Goal: Communication & Community: Answer question/provide support

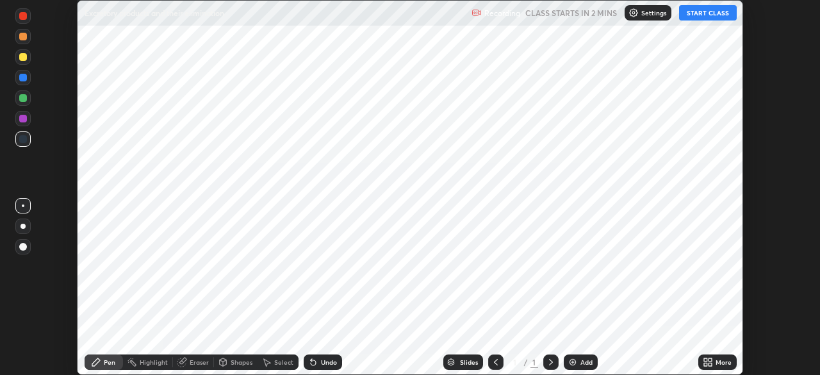
scroll to position [375, 820]
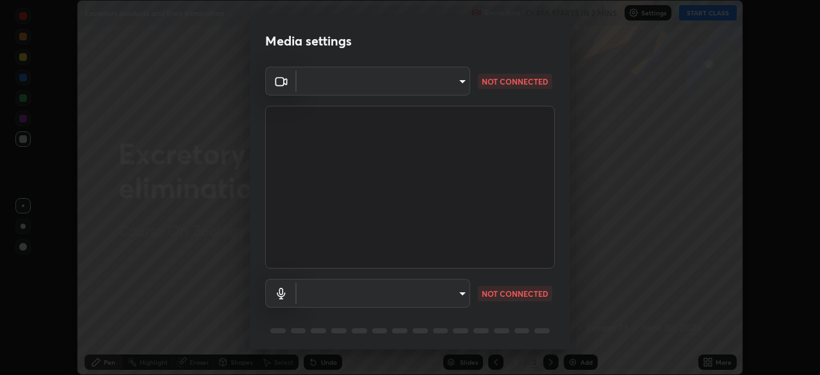
type input "bbfd6cf7026d504dd468edf870e60777175f15071da0e6f82e0d5b970fd68df4"
type input "b1bab7d63859cab71b7881bf805662d78c3c5fc770a40798e2f916984892b12a"
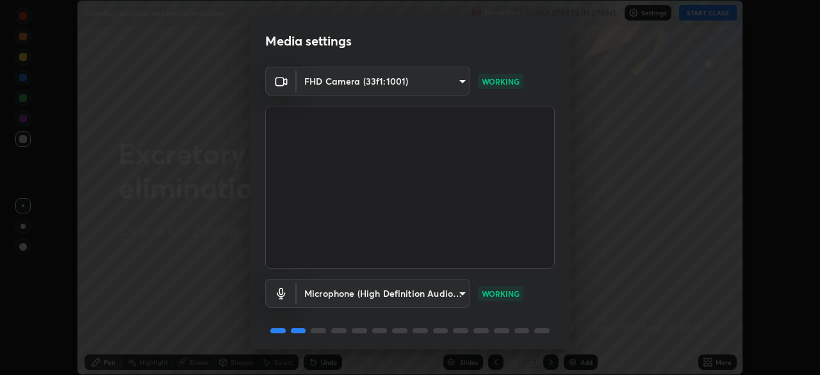
scroll to position [45, 0]
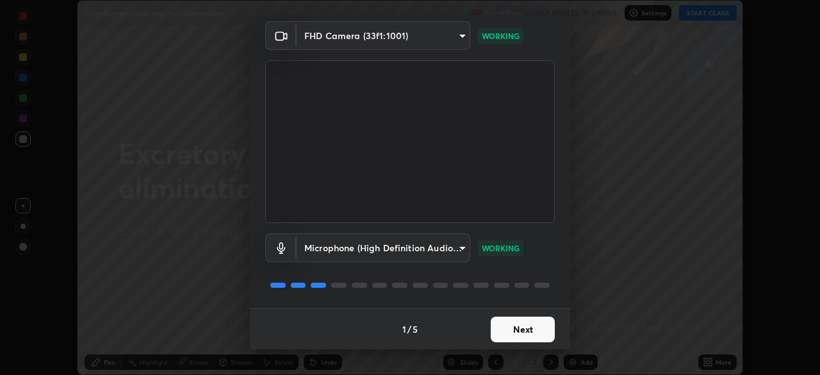
click at [514, 326] on button "Next" at bounding box center [523, 330] width 64 height 26
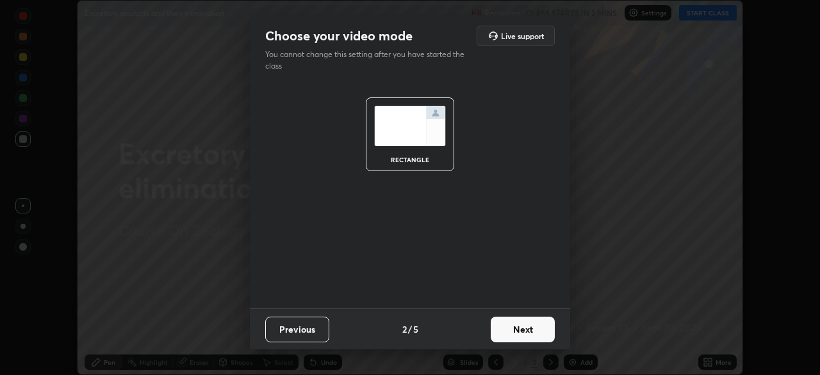
click at [519, 326] on button "Next" at bounding box center [523, 330] width 64 height 26
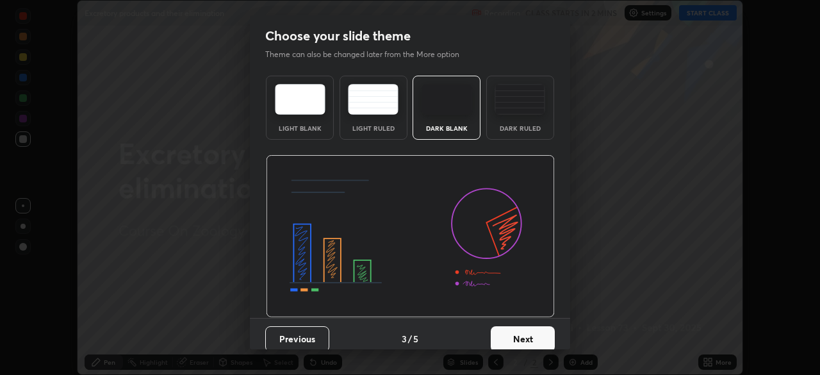
click at [515, 331] on button "Next" at bounding box center [523, 339] width 64 height 26
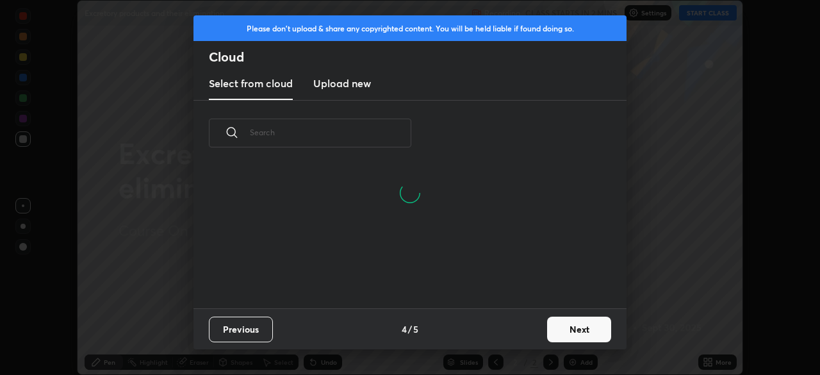
click at [563, 327] on button "Next" at bounding box center [579, 330] width 64 height 26
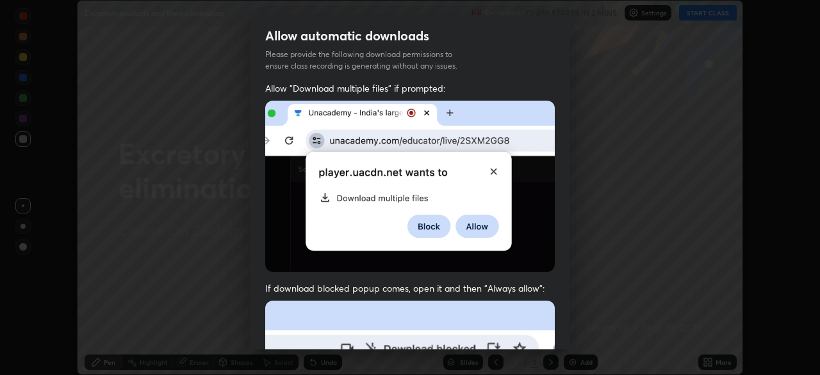
click at [325, 147] on img at bounding box center [410, 186] width 290 height 171
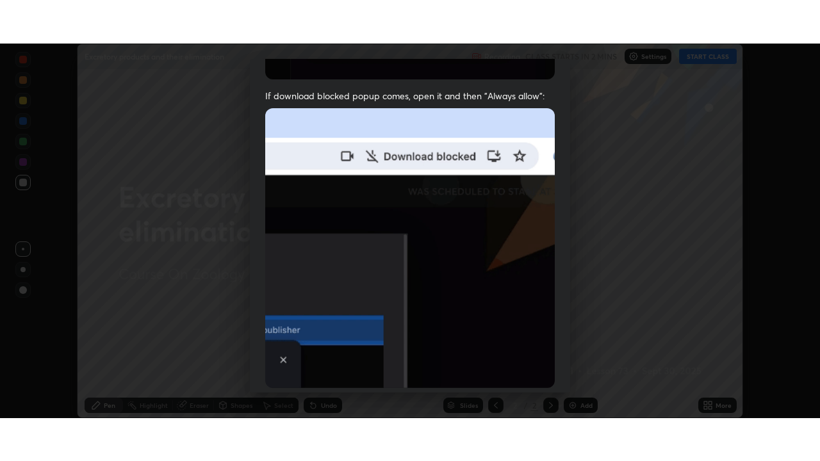
scroll to position [307, 0]
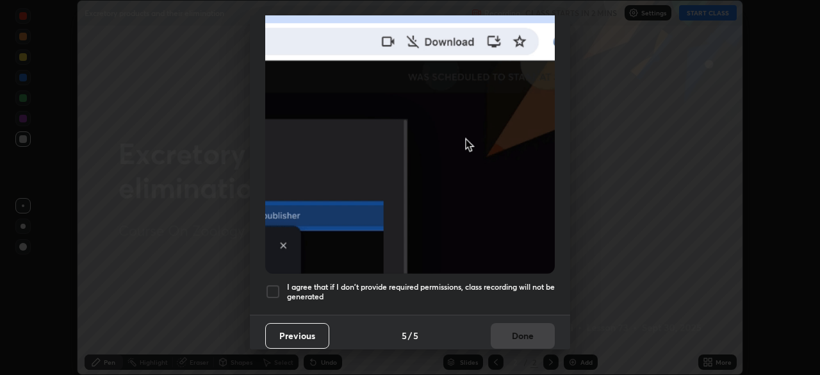
click at [271, 288] on div at bounding box center [272, 291] width 15 height 15
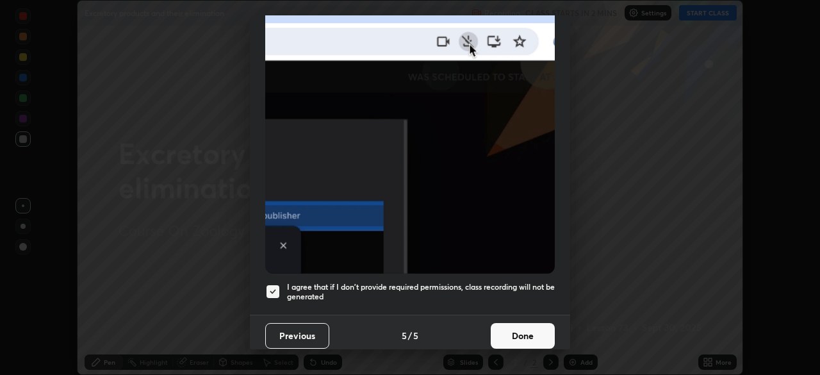
click at [506, 327] on button "Done" at bounding box center [523, 336] width 64 height 26
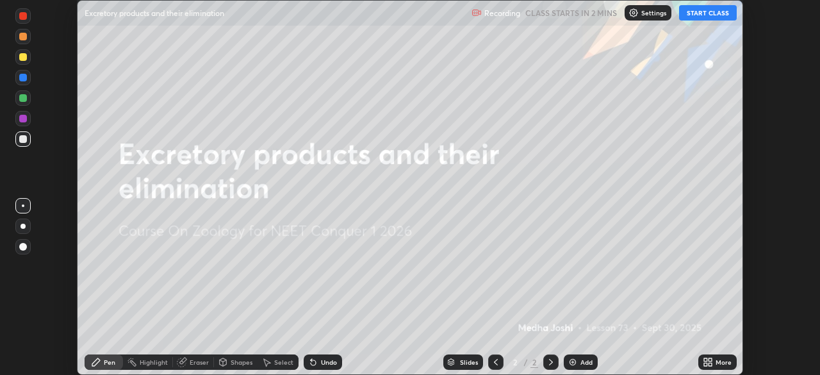
click at [704, 359] on icon at bounding box center [705, 359] width 3 height 3
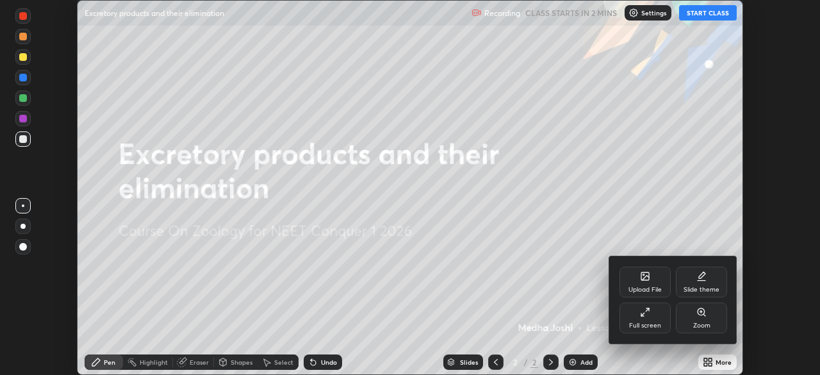
click at [650, 323] on div "Full screen" at bounding box center [645, 325] width 32 height 6
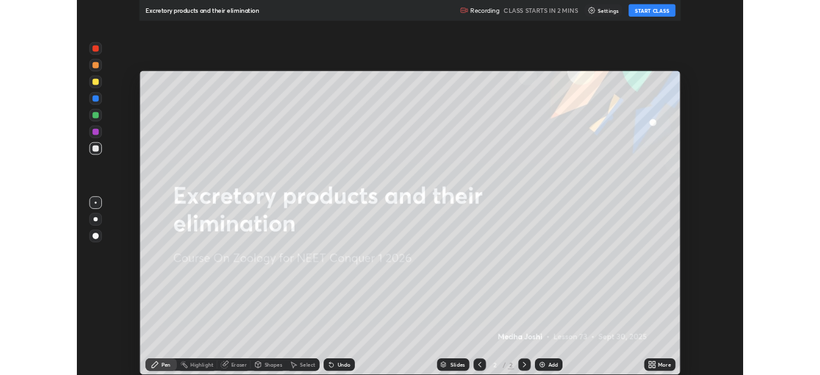
scroll to position [461, 820]
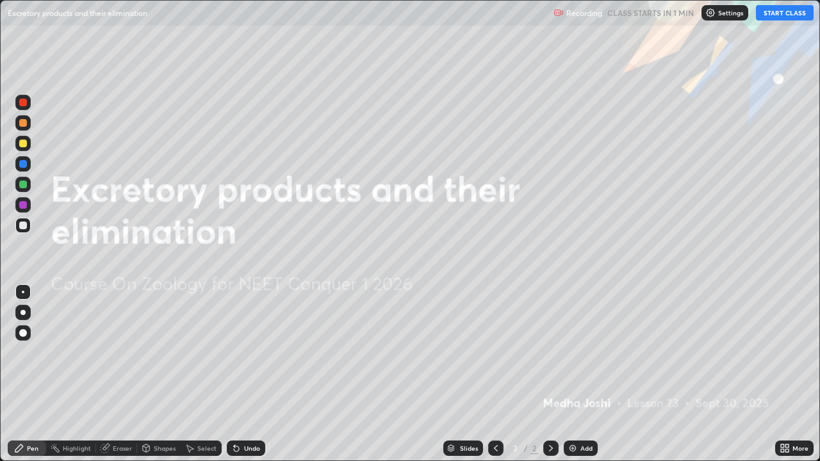
click at [771, 12] on button "START CLASS" at bounding box center [785, 12] width 58 height 15
click at [795, 374] on div "More" at bounding box center [801, 448] width 16 height 6
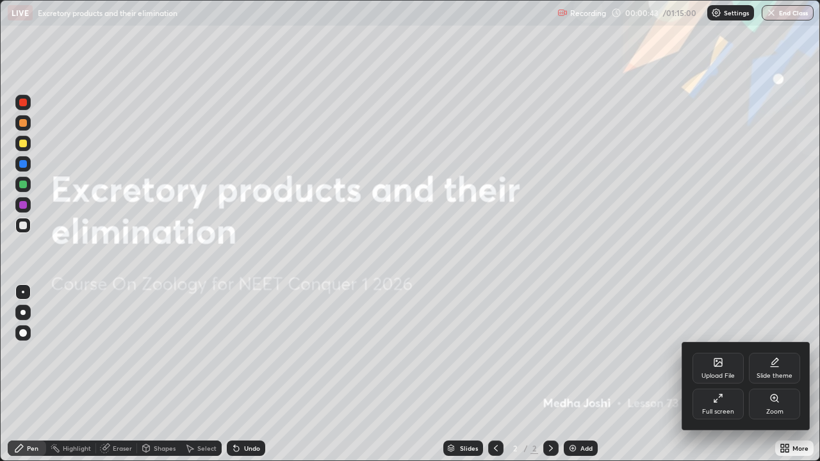
click at [708, 367] on div "Upload File" at bounding box center [718, 368] width 51 height 31
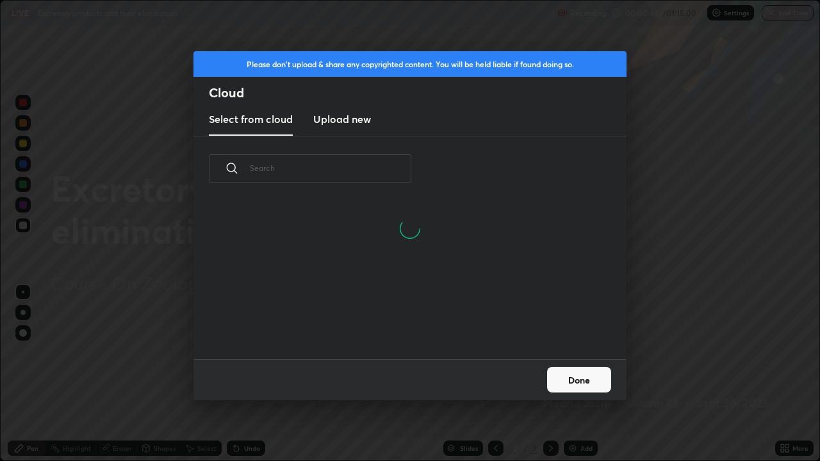
click at [358, 117] on h3 "Upload new" at bounding box center [342, 119] width 58 height 15
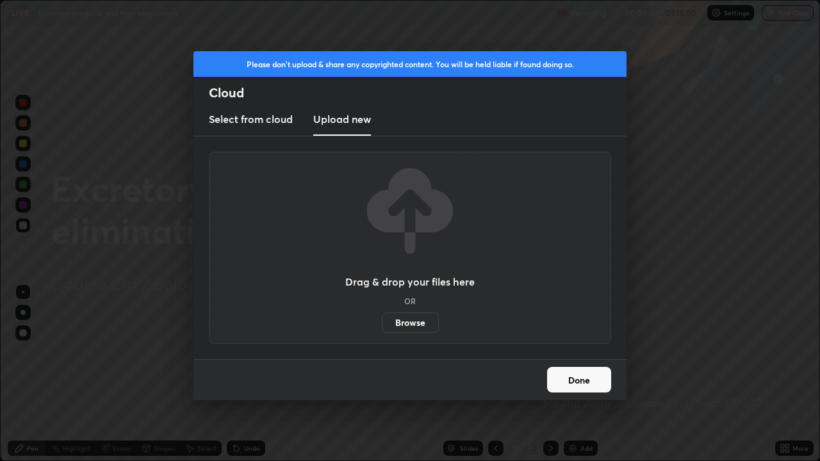
click at [424, 319] on label "Browse" at bounding box center [410, 323] width 57 height 21
click at [382, 319] on input "Browse" at bounding box center [382, 323] width 0 height 21
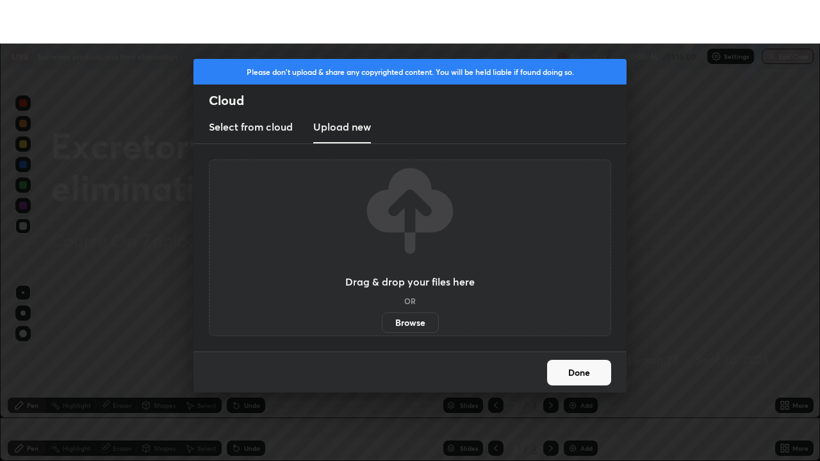
scroll to position [63708, 63263]
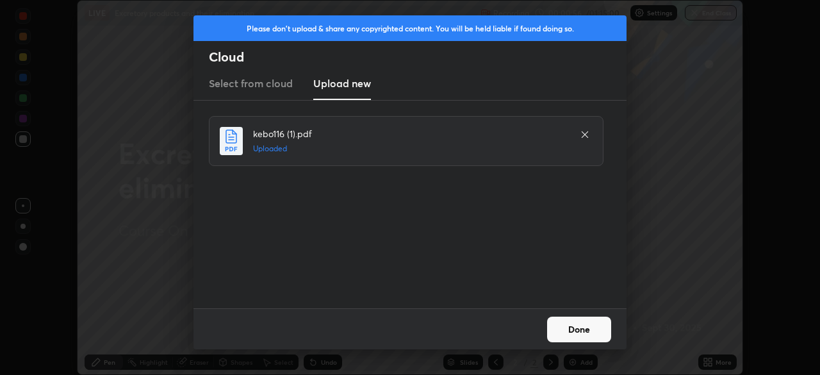
click at [577, 326] on button "Done" at bounding box center [579, 330] width 64 height 26
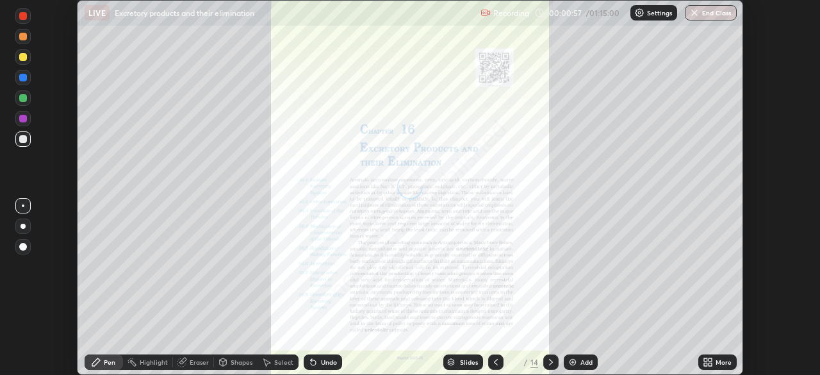
click at [710, 360] on icon at bounding box center [710, 359] width 3 height 3
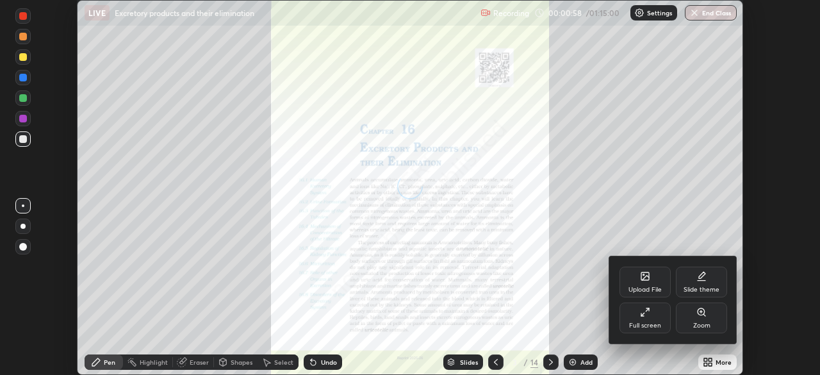
click at [653, 322] on div "Full screen" at bounding box center [645, 325] width 32 height 6
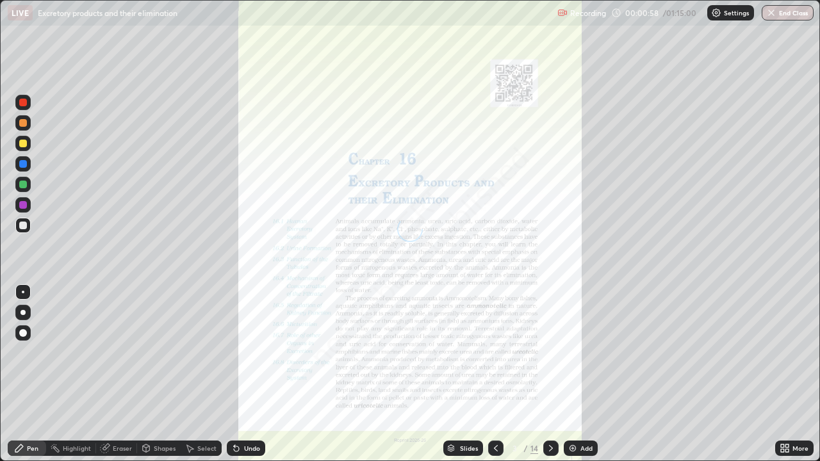
scroll to position [461, 820]
click at [573, 374] on img at bounding box center [573, 448] width 10 height 10
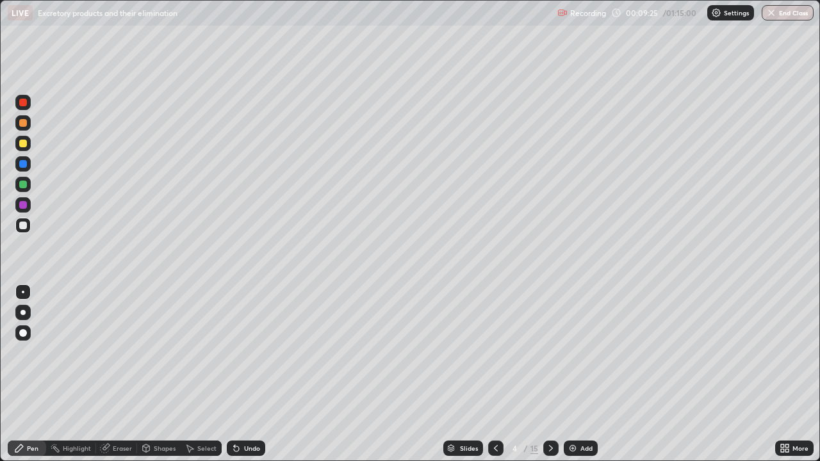
click at [22, 124] on div at bounding box center [23, 123] width 8 height 8
click at [26, 145] on div at bounding box center [23, 144] width 8 height 8
click at [23, 185] on div at bounding box center [23, 185] width 8 height 8
click at [29, 227] on div at bounding box center [22, 225] width 15 height 15
click at [581, 374] on div "Add" at bounding box center [587, 448] width 12 height 6
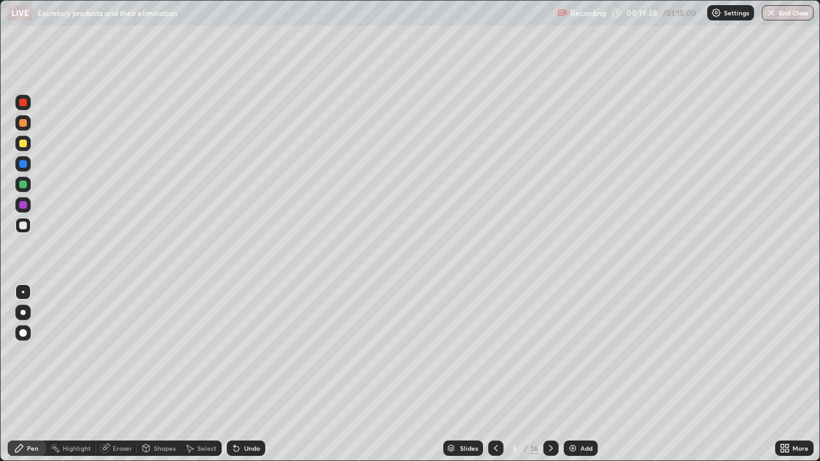
click at [22, 189] on div at bounding box center [22, 184] width 15 height 15
click at [24, 226] on div at bounding box center [23, 226] width 8 height 8
click at [258, 374] on div "Undo" at bounding box center [246, 448] width 38 height 15
click at [584, 374] on div "Add" at bounding box center [587, 448] width 12 height 6
click at [24, 145] on div at bounding box center [23, 144] width 8 height 8
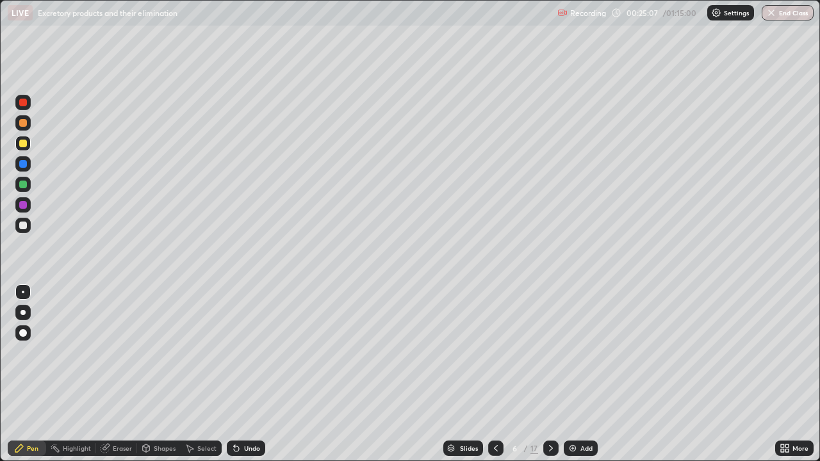
click at [24, 186] on div at bounding box center [23, 185] width 8 height 8
click at [249, 374] on div "Undo" at bounding box center [252, 448] width 16 height 6
click at [21, 222] on div at bounding box center [23, 226] width 8 height 8
click at [584, 374] on div "Add" at bounding box center [587, 448] width 12 height 6
click at [23, 188] on div at bounding box center [23, 185] width 8 height 8
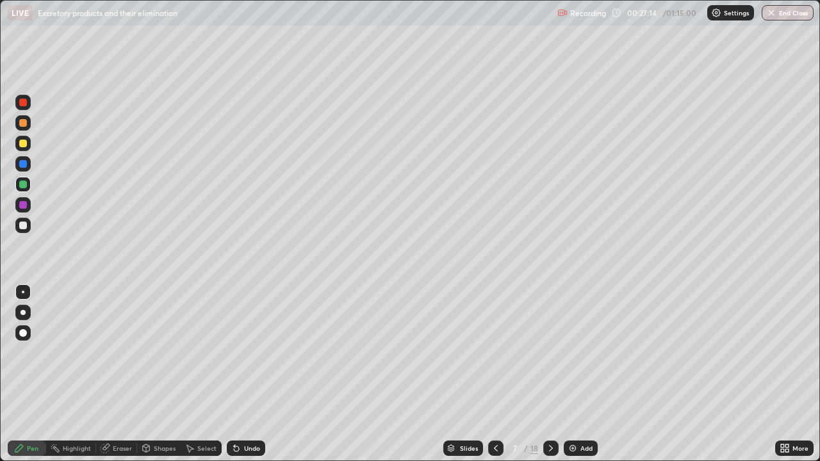
click at [23, 222] on div at bounding box center [23, 226] width 8 height 8
click at [493, 374] on icon at bounding box center [496, 448] width 10 height 10
click at [494, 374] on icon at bounding box center [496, 448] width 10 height 10
click at [495, 374] on icon at bounding box center [496, 448] width 10 height 10
click at [550, 374] on icon at bounding box center [551, 448] width 10 height 10
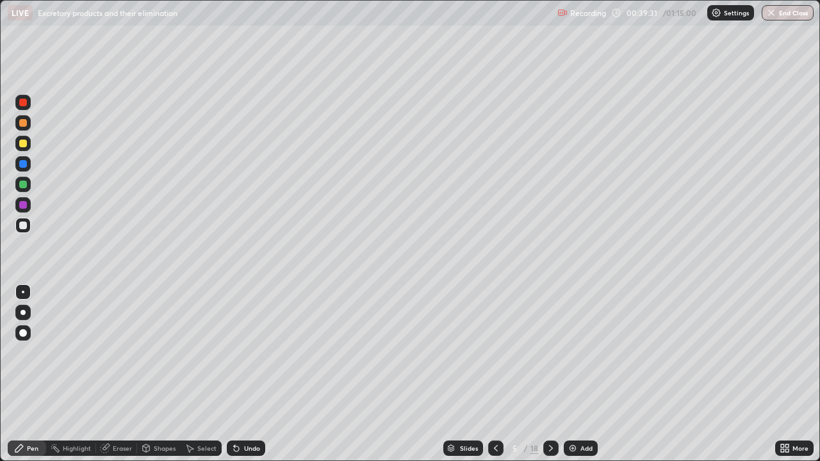
click at [550, 374] on icon at bounding box center [551, 448] width 10 height 10
click at [548, 374] on icon at bounding box center [551, 448] width 10 height 10
click at [584, 374] on div "Add" at bounding box center [587, 448] width 12 height 6
click at [23, 185] on div at bounding box center [23, 185] width 8 height 8
click at [251, 374] on div "Undo" at bounding box center [252, 448] width 16 height 6
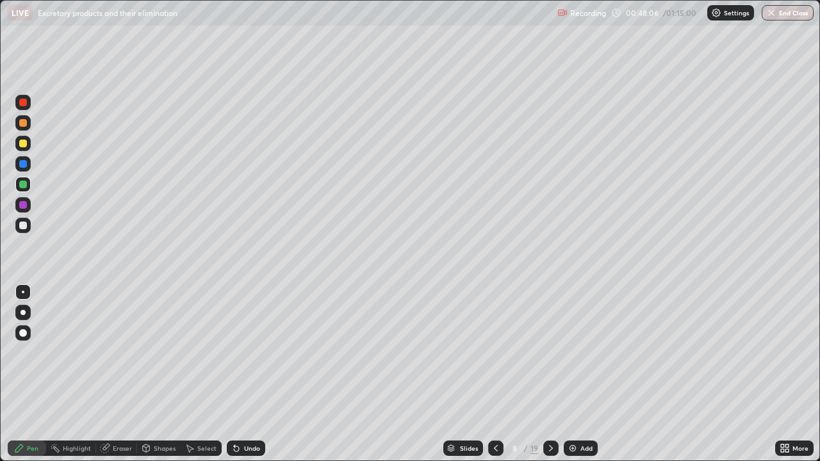
click at [244, 374] on div "Undo" at bounding box center [252, 448] width 16 height 6
click at [21, 204] on div at bounding box center [23, 205] width 8 height 8
click at [26, 169] on div at bounding box center [22, 163] width 15 height 15
click at [21, 226] on div at bounding box center [23, 226] width 8 height 8
click at [251, 374] on div "Undo" at bounding box center [252, 448] width 16 height 6
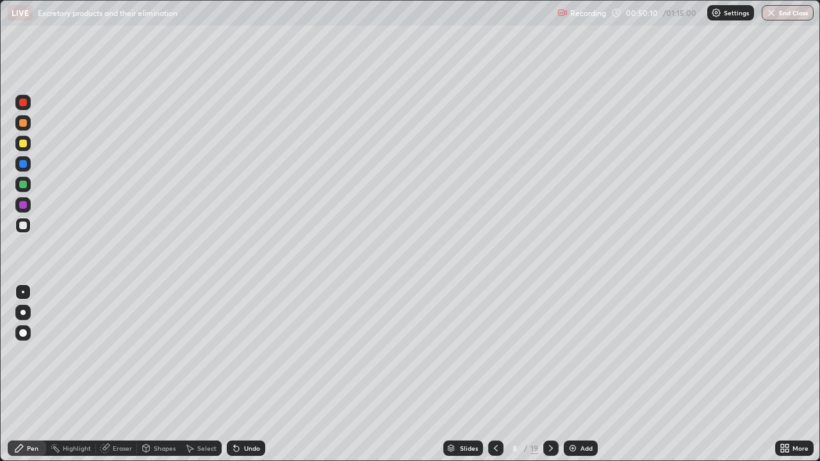
click at [257, 374] on div "Undo" at bounding box center [252, 448] width 16 height 6
click at [254, 374] on div "Undo" at bounding box center [252, 448] width 16 height 6
click at [247, 374] on div "Undo" at bounding box center [246, 448] width 38 height 15
click at [244, 374] on div "Undo" at bounding box center [246, 448] width 38 height 15
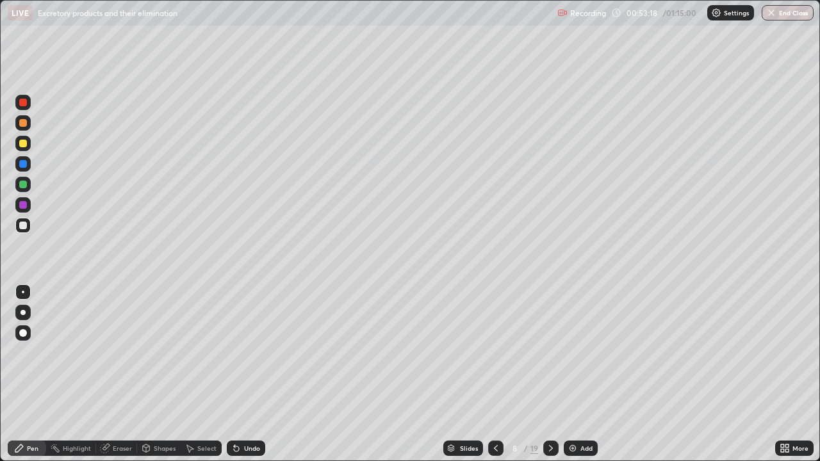
click at [582, 374] on div "Add" at bounding box center [587, 448] width 12 height 6
click at [248, 374] on div "Undo" at bounding box center [246, 448] width 38 height 15
click at [249, 374] on div "Undo" at bounding box center [246, 448] width 38 height 15
click at [581, 374] on div "Add" at bounding box center [587, 448] width 12 height 6
click at [22, 167] on div at bounding box center [23, 164] width 8 height 8
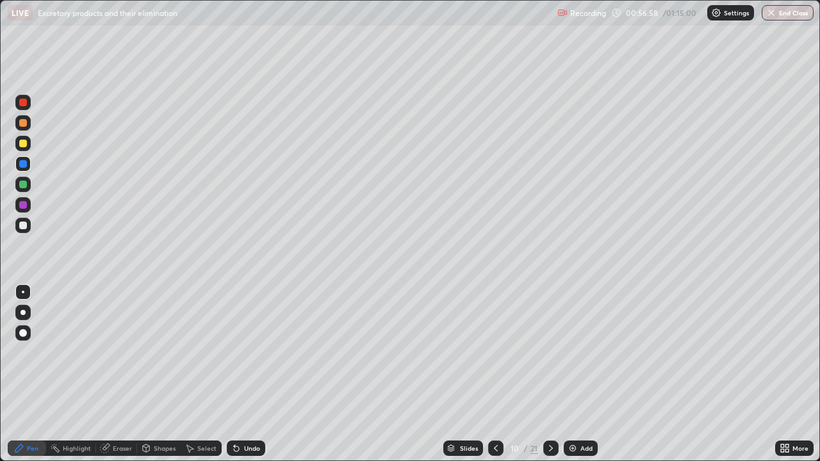
click at [26, 182] on div at bounding box center [23, 185] width 8 height 8
click at [22, 224] on div at bounding box center [23, 226] width 8 height 8
click at [24, 165] on div at bounding box center [23, 164] width 8 height 8
click at [24, 225] on div at bounding box center [23, 226] width 8 height 8
click at [20, 162] on div at bounding box center [23, 164] width 8 height 8
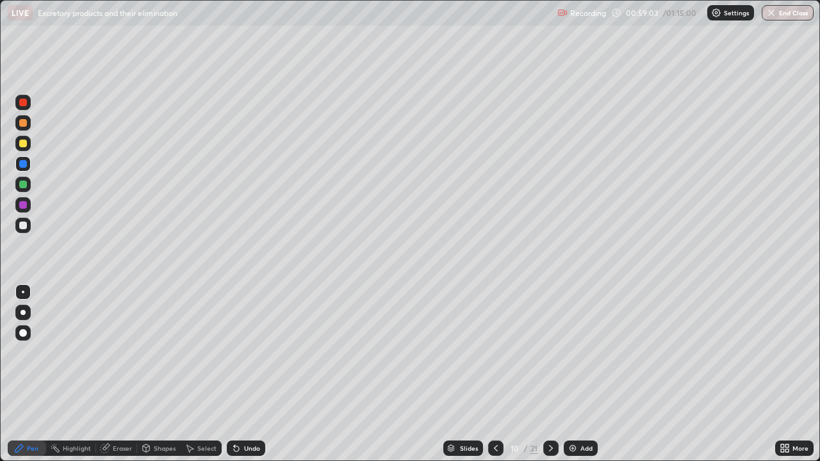
click at [24, 227] on div at bounding box center [23, 226] width 8 height 8
click at [24, 169] on div at bounding box center [22, 163] width 15 height 15
click at [24, 226] on div at bounding box center [23, 226] width 8 height 8
click at [30, 208] on div at bounding box center [22, 204] width 15 height 15
click at [240, 374] on div "Undo" at bounding box center [246, 448] width 38 height 15
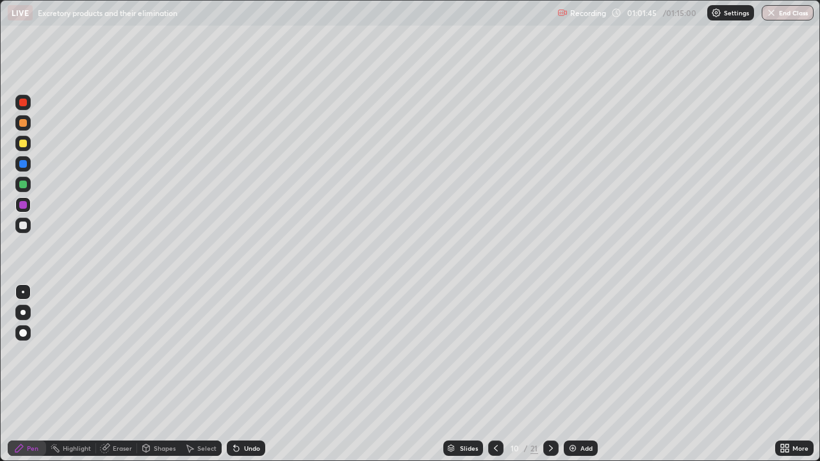
click at [244, 374] on div "Undo" at bounding box center [252, 448] width 16 height 6
click at [254, 374] on div "Undo" at bounding box center [246, 448] width 38 height 15
click at [122, 374] on div "Eraser" at bounding box center [122, 448] width 19 height 6
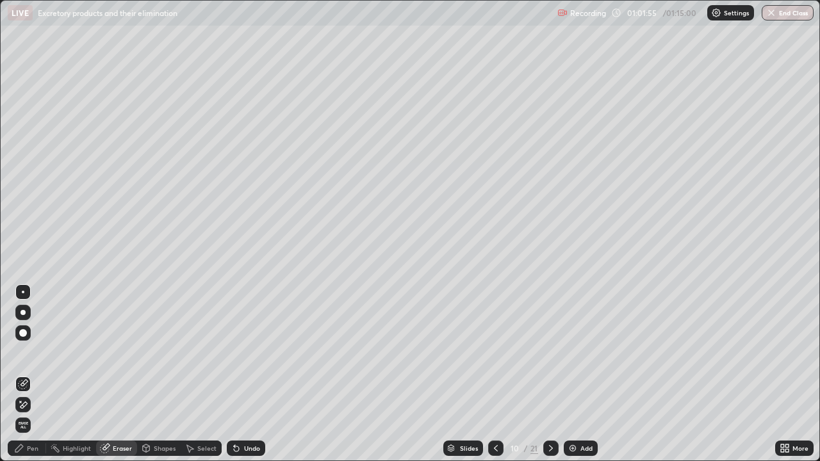
click at [28, 374] on div "Pen" at bounding box center [33, 448] width 12 height 6
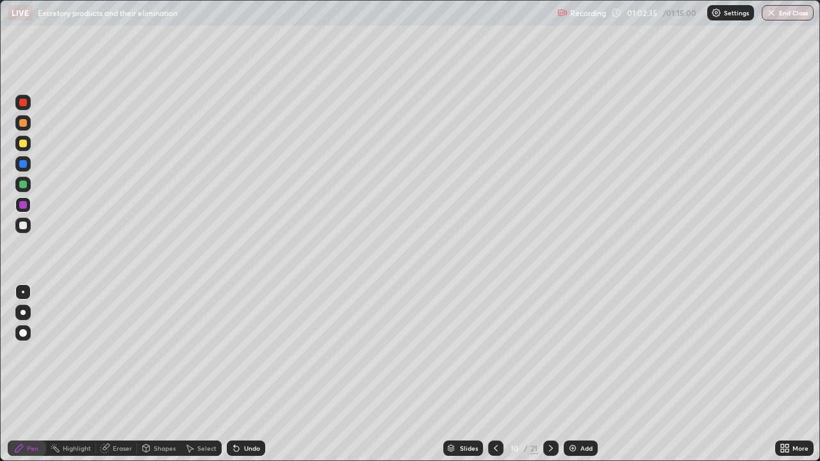
click at [496, 374] on icon at bounding box center [496, 448] width 10 height 10
click at [495, 374] on icon at bounding box center [496, 448] width 10 height 10
click at [547, 374] on icon at bounding box center [551, 448] width 10 height 10
click at [550, 374] on icon at bounding box center [551, 448] width 4 height 6
click at [117, 374] on div "Eraser" at bounding box center [122, 448] width 19 height 6
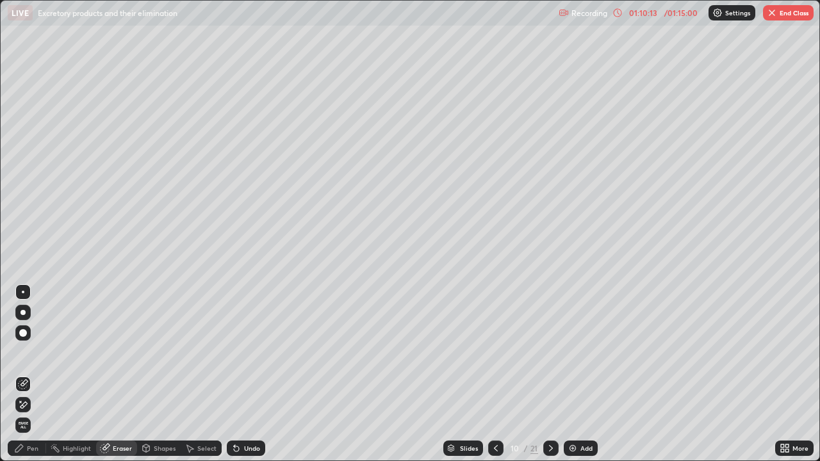
click at [26, 374] on div "Pen" at bounding box center [27, 448] width 38 height 15
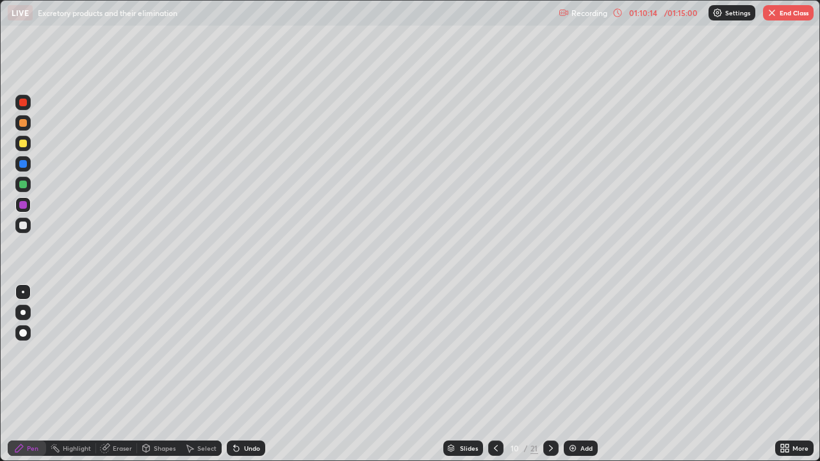
click at [29, 184] on div at bounding box center [22, 184] width 15 height 15
click at [778, 13] on button "End Class" at bounding box center [788, 12] width 51 height 15
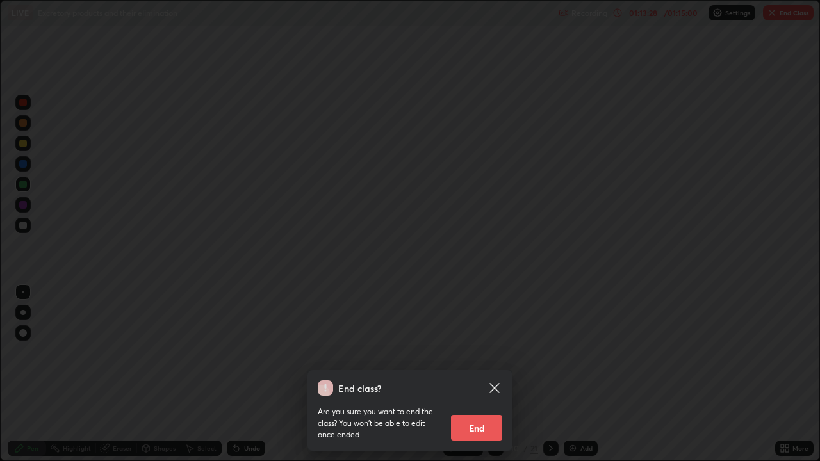
click at [482, 374] on button "End" at bounding box center [476, 428] width 51 height 26
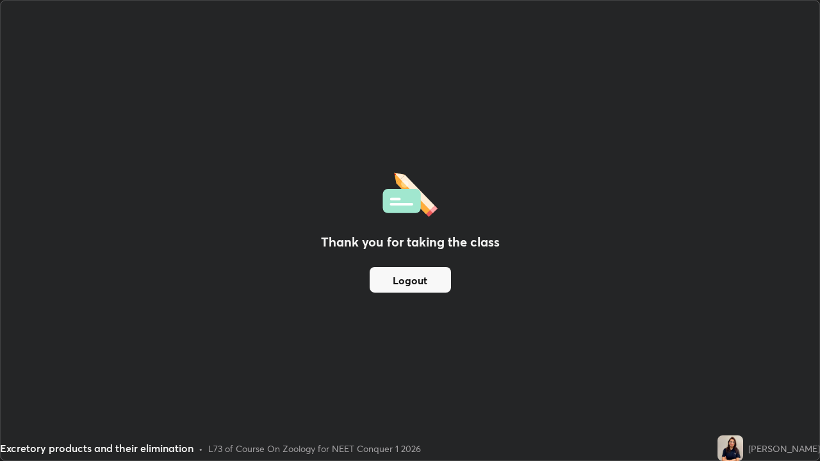
click at [420, 281] on button "Logout" at bounding box center [410, 280] width 81 height 26
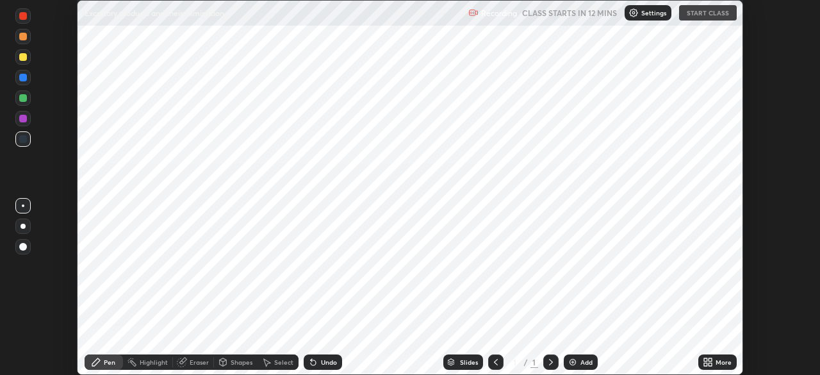
scroll to position [375, 820]
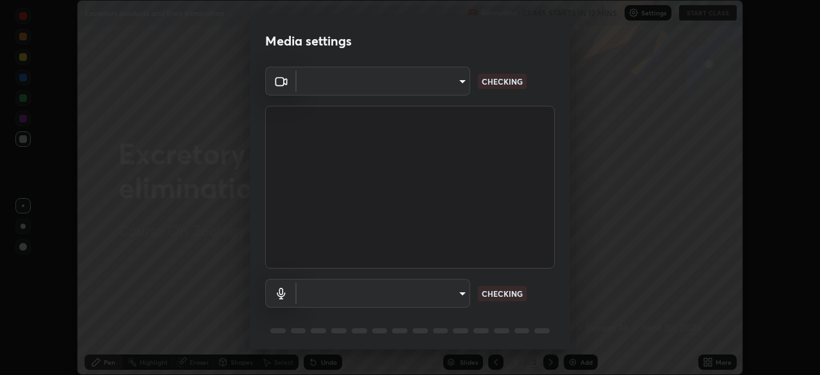
type input "bbfd6cf7026d504dd468edf870e60777175f15071da0e6f82e0d5b970fd68df4"
click at [456, 294] on body "Erase all Excretory products and their elimination Recording CLASS STARTS IN 11…" at bounding box center [410, 187] width 820 height 375
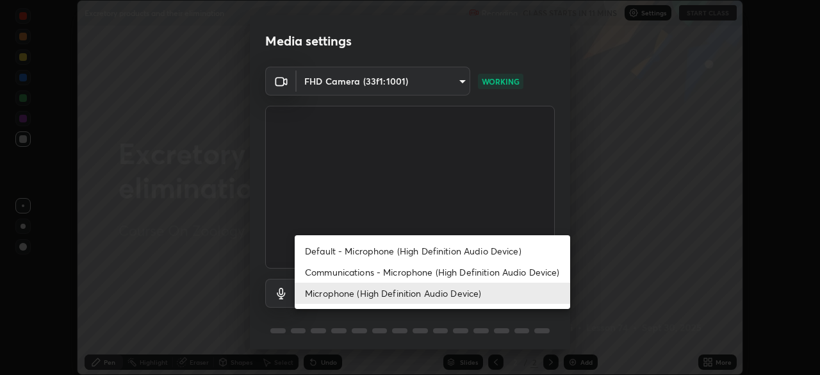
click at [440, 272] on li "Communications - Microphone (High Definition Audio Device)" at bounding box center [433, 271] width 276 height 21
type input "communications"
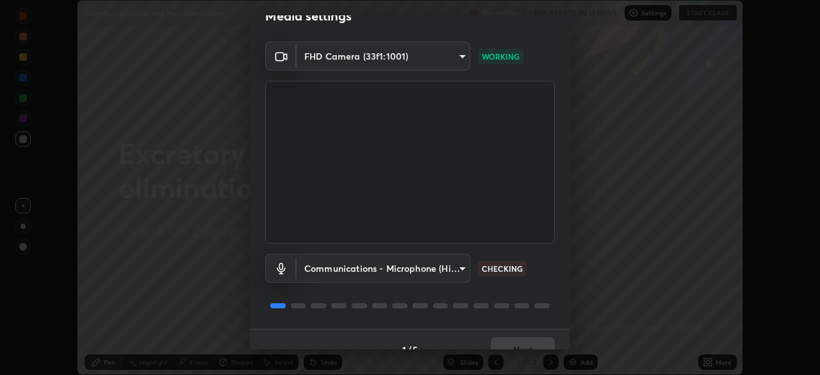
scroll to position [45, 0]
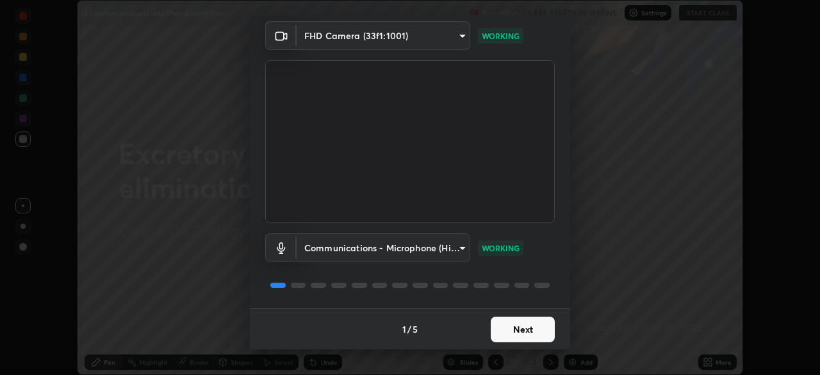
click at [514, 331] on button "Next" at bounding box center [523, 330] width 64 height 26
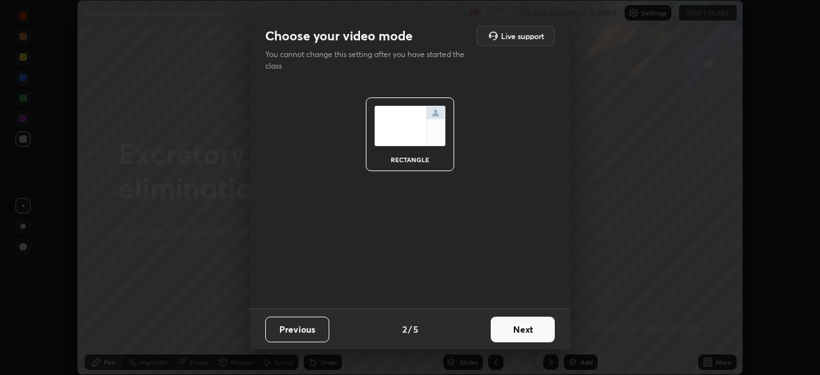
click at [513, 328] on button "Next" at bounding box center [523, 330] width 64 height 26
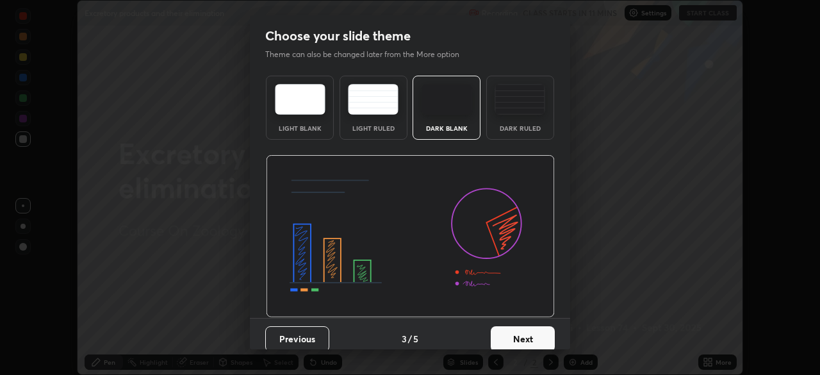
click at [520, 331] on button "Next" at bounding box center [523, 339] width 64 height 26
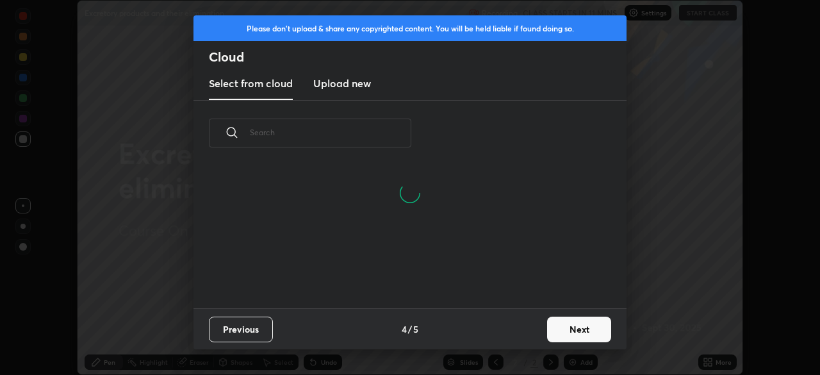
click at [550, 323] on button "Next" at bounding box center [579, 330] width 64 height 26
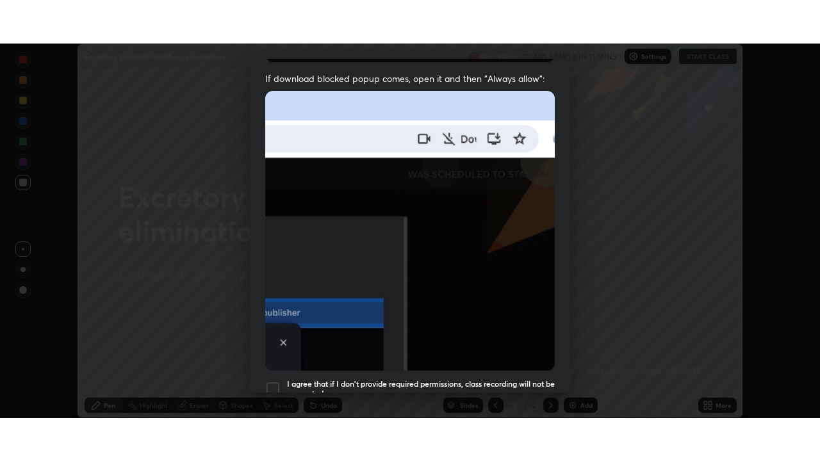
scroll to position [307, 0]
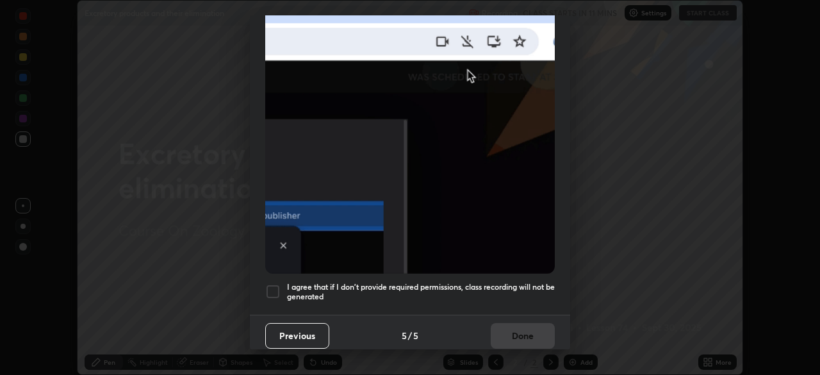
click at [270, 290] on div at bounding box center [272, 291] width 15 height 15
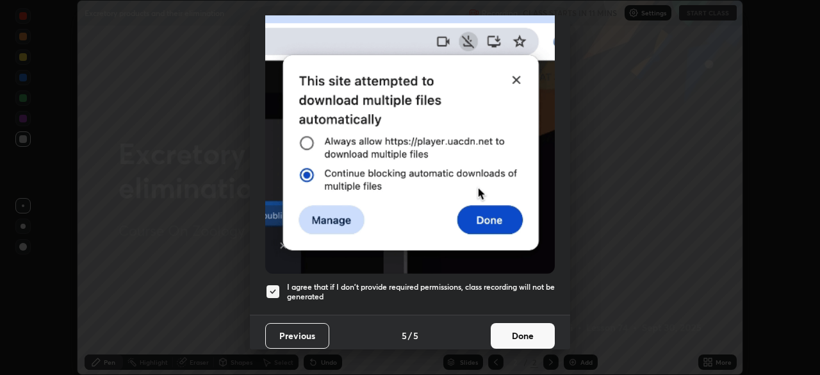
click at [510, 324] on button "Done" at bounding box center [523, 336] width 64 height 26
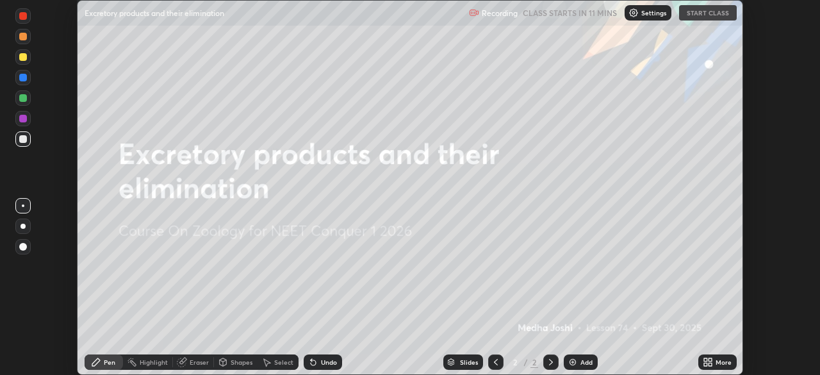
click at [707, 358] on icon at bounding box center [705, 359] width 3 height 3
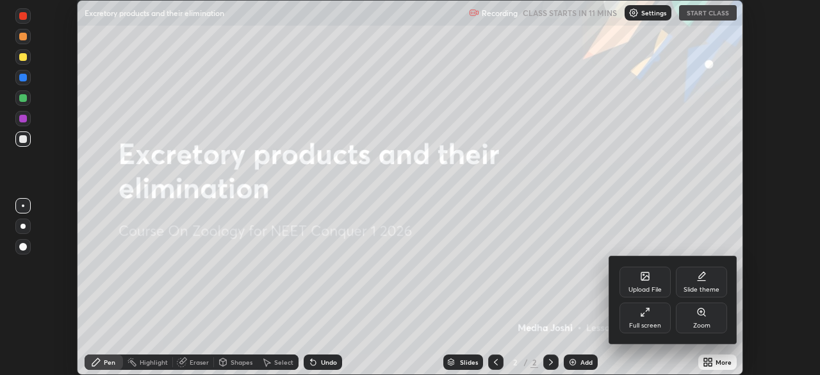
click at [645, 325] on div "Full screen" at bounding box center [645, 325] width 32 height 6
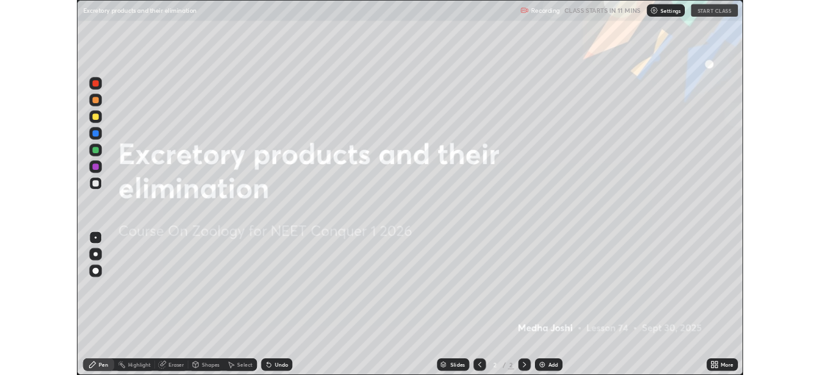
scroll to position [461, 820]
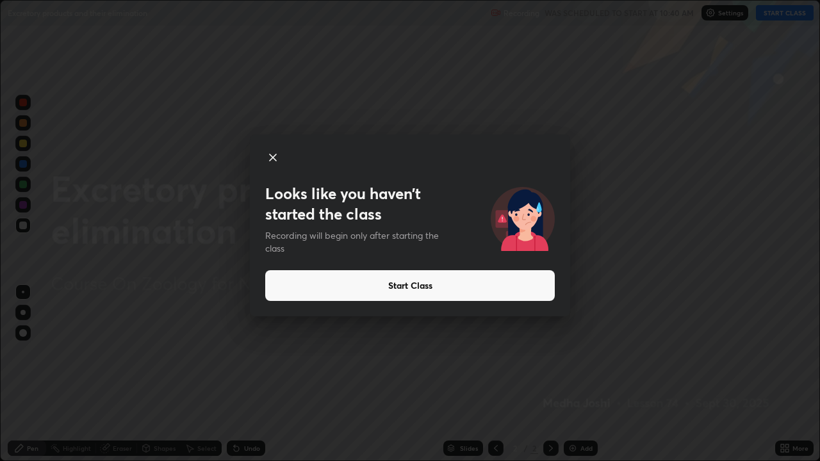
click at [485, 287] on button "Start Class" at bounding box center [410, 285] width 290 height 31
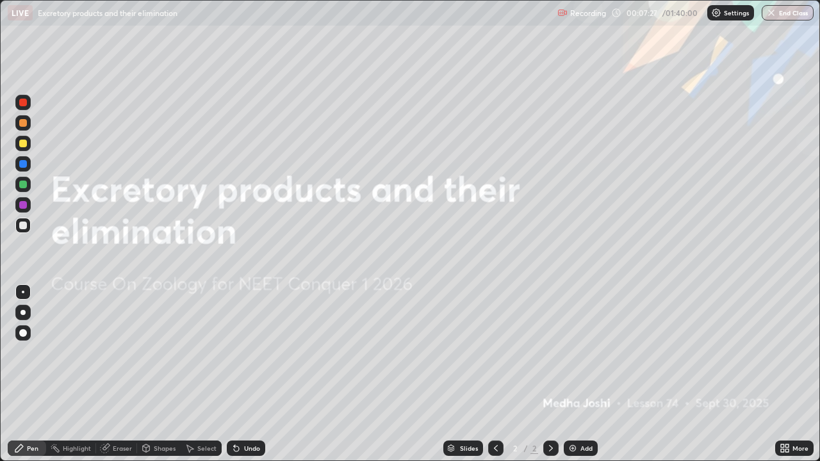
click at [586, 374] on div "Add" at bounding box center [587, 448] width 12 height 6
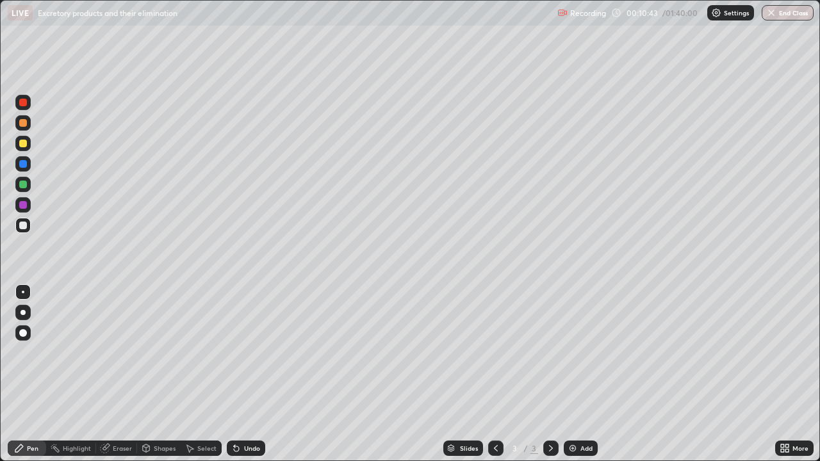
click at [23, 226] on div at bounding box center [23, 226] width 8 height 8
click at [22, 121] on div at bounding box center [23, 123] width 8 height 8
click at [247, 374] on div "Undo" at bounding box center [252, 448] width 16 height 6
click at [240, 374] on div "Undo" at bounding box center [246, 448] width 38 height 15
click at [23, 225] on div at bounding box center [23, 226] width 8 height 8
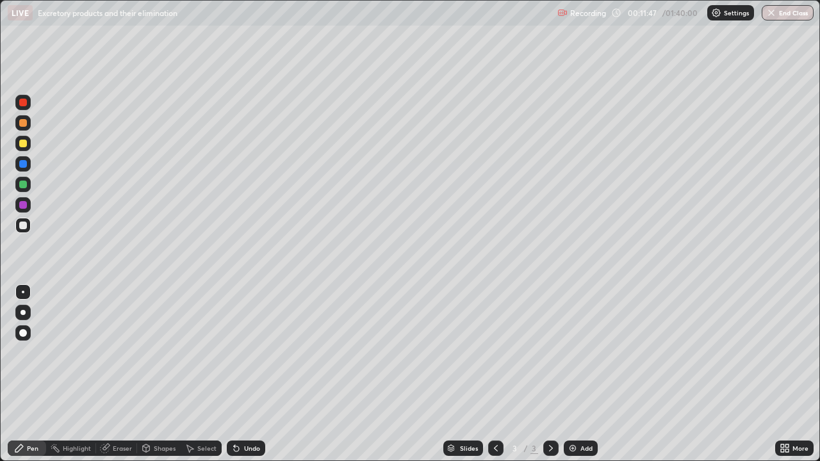
click at [227, 374] on div "Undo" at bounding box center [246, 448] width 38 height 15
click at [234, 374] on icon at bounding box center [236, 449] width 5 height 5
click at [245, 374] on div "Undo" at bounding box center [246, 448] width 38 height 15
click at [252, 374] on div "Undo" at bounding box center [246, 448] width 38 height 15
click at [252, 374] on div "Undo" at bounding box center [244, 449] width 44 height 26
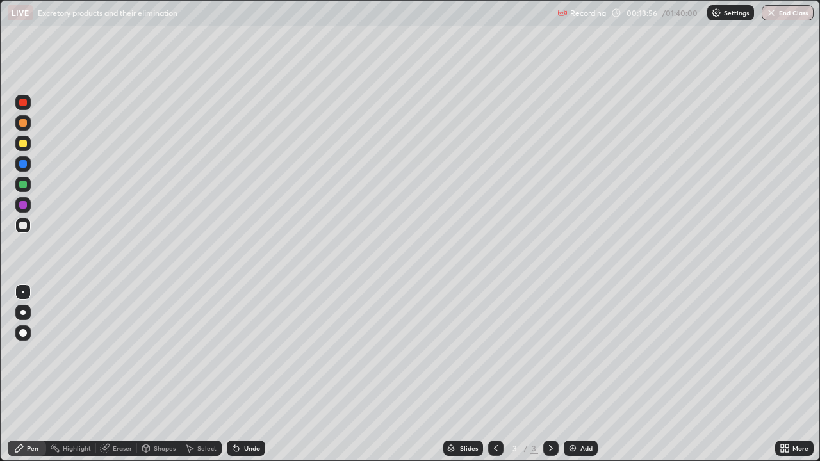
click at [255, 374] on div "Undo" at bounding box center [246, 448] width 38 height 15
click at [245, 374] on div "Undo" at bounding box center [246, 448] width 38 height 15
click at [790, 374] on div "More" at bounding box center [794, 448] width 38 height 15
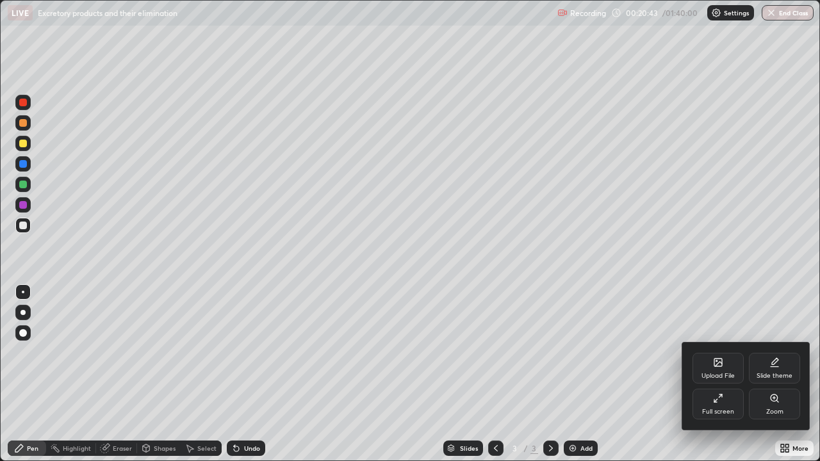
click at [718, 364] on icon at bounding box center [718, 364] width 7 height 4
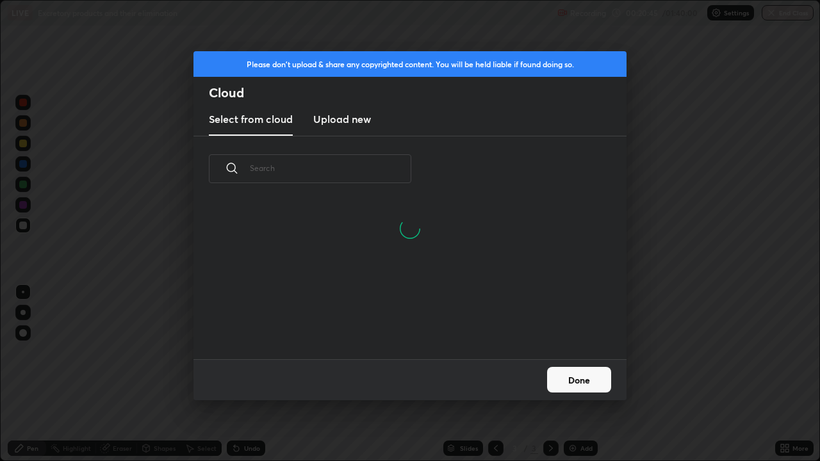
click at [355, 121] on h3 "Upload new" at bounding box center [342, 119] width 58 height 15
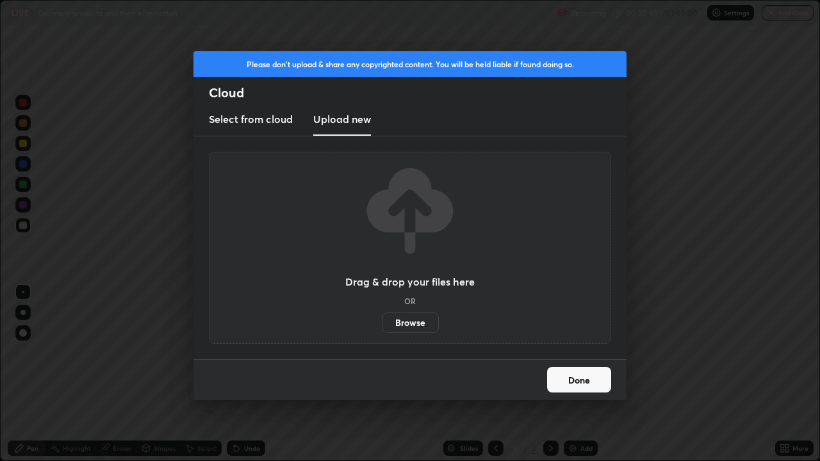
click at [416, 317] on label "Browse" at bounding box center [410, 323] width 57 height 21
click at [382, 317] on input "Browse" at bounding box center [382, 323] width 0 height 21
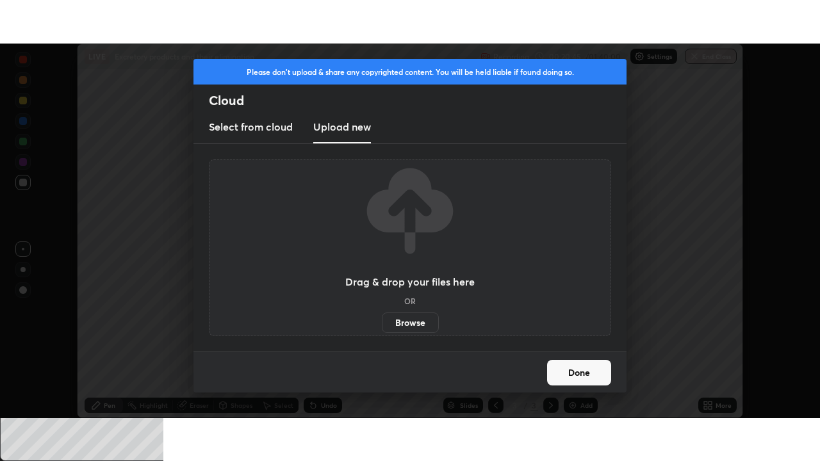
scroll to position [63708, 63263]
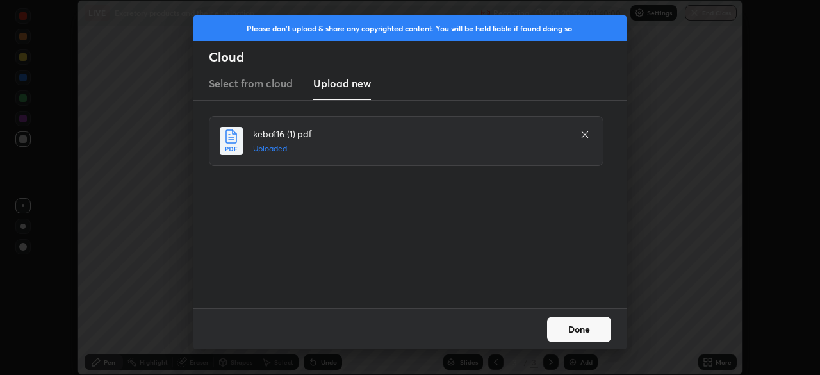
click at [576, 327] on button "Done" at bounding box center [579, 330] width 64 height 26
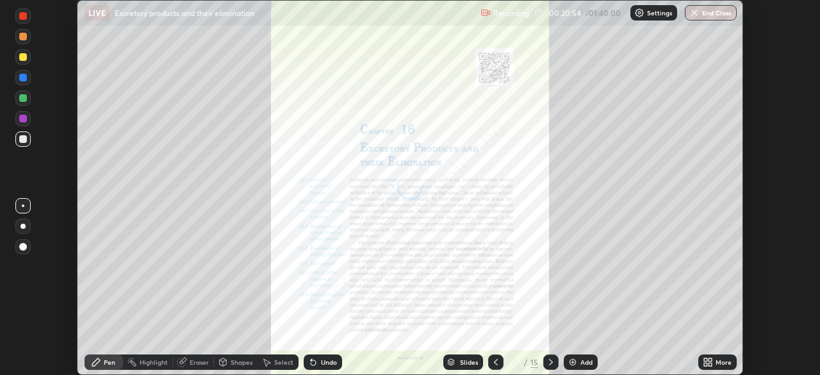
click at [709, 358] on icon at bounding box center [710, 359] width 3 height 3
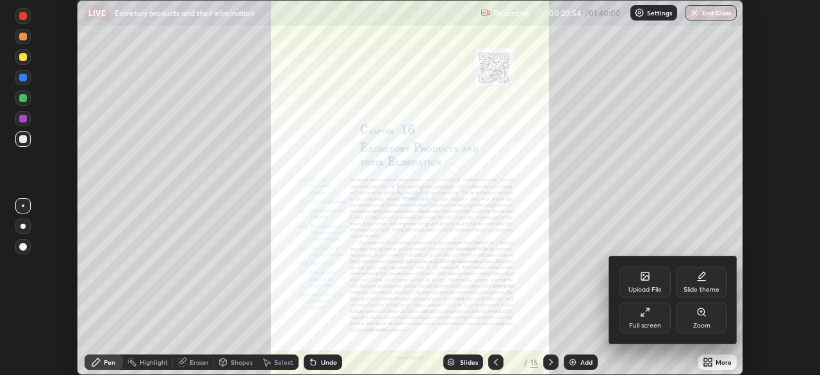
click at [640, 315] on icon at bounding box center [645, 312] width 10 height 10
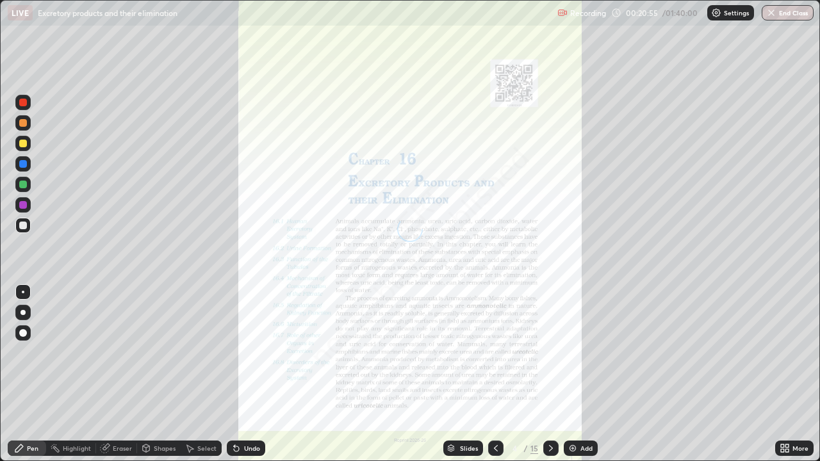
scroll to position [461, 820]
click at [460, 374] on div "Slides" at bounding box center [469, 448] width 18 height 6
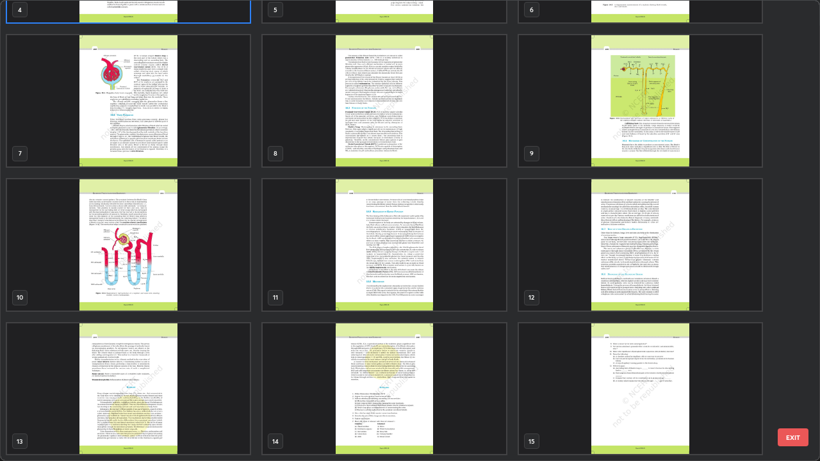
scroll to position [259, 0]
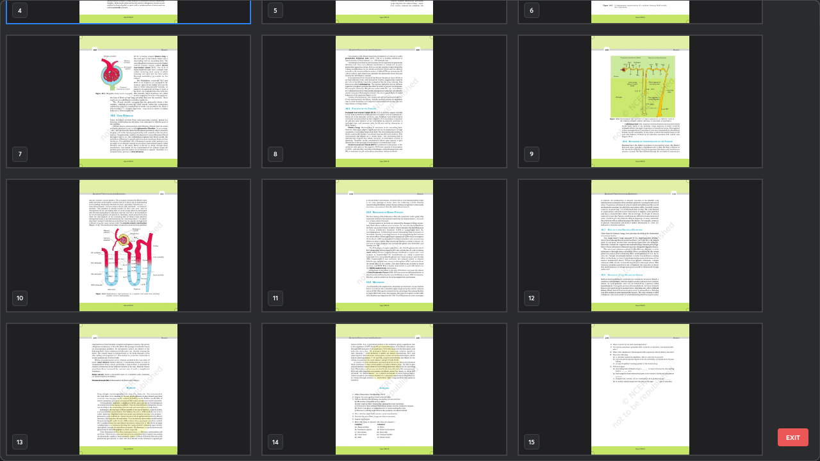
click at [435, 251] on img "grid" at bounding box center [384, 245] width 243 height 131
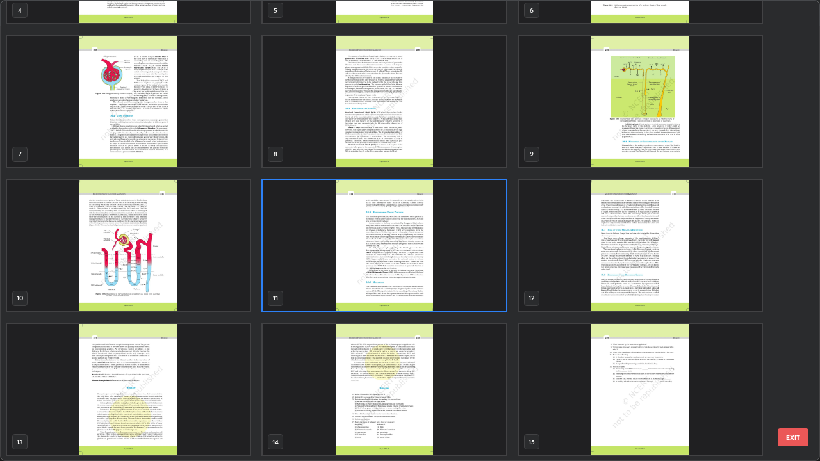
click at [435, 249] on img "grid" at bounding box center [384, 245] width 243 height 131
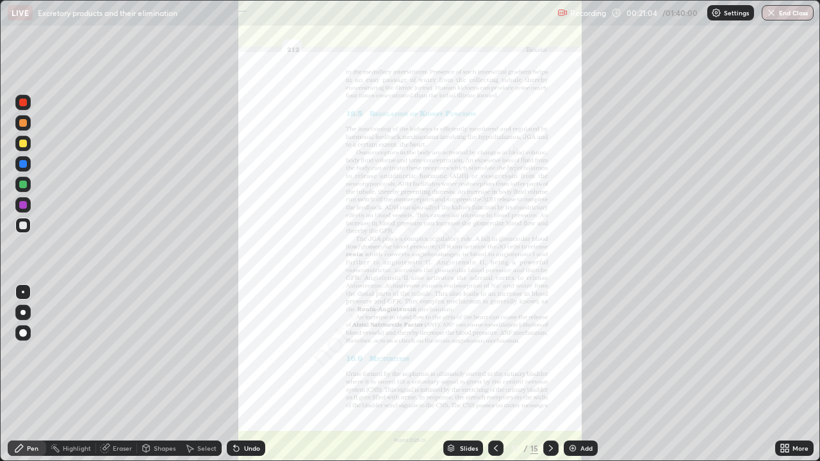
click at [786, 374] on icon at bounding box center [785, 448] width 10 height 10
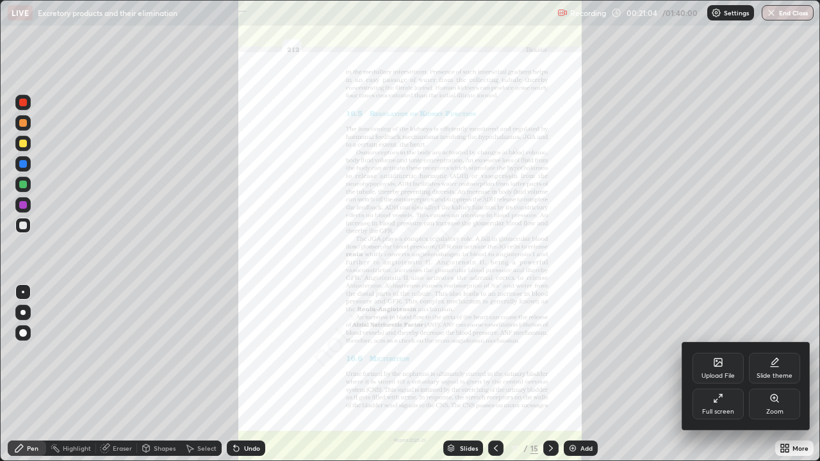
click at [768, 374] on div "Zoom" at bounding box center [774, 404] width 51 height 31
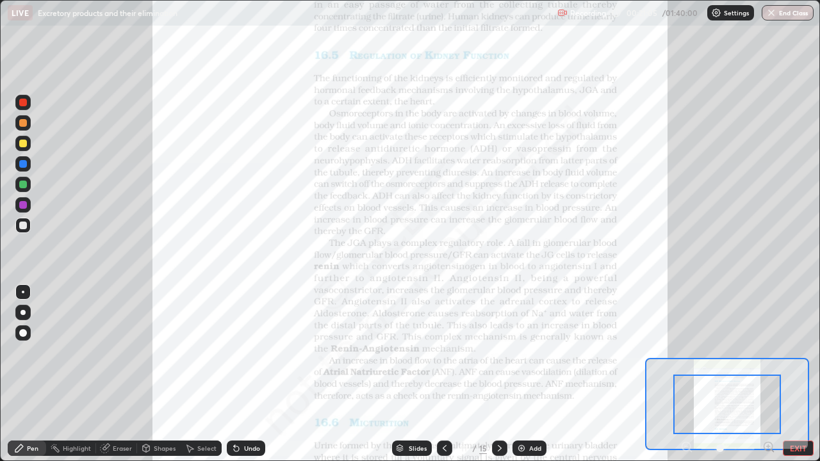
click at [769, 374] on icon at bounding box center [768, 447] width 3 height 0
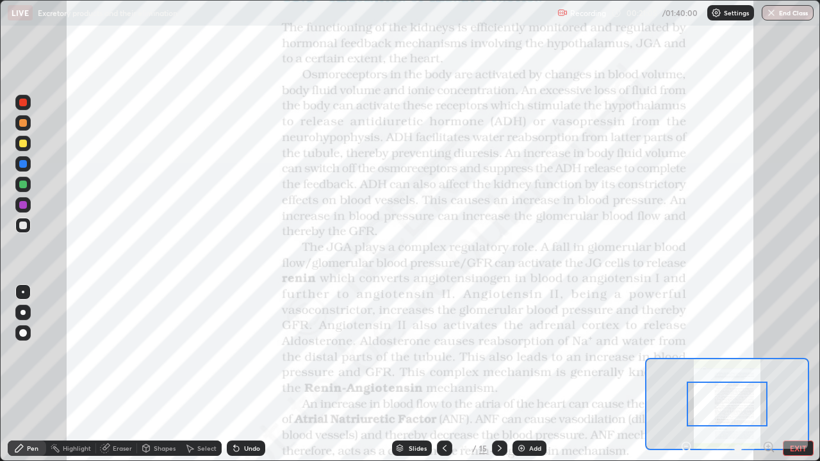
click at [768, 374] on icon at bounding box center [768, 447] width 3 height 0
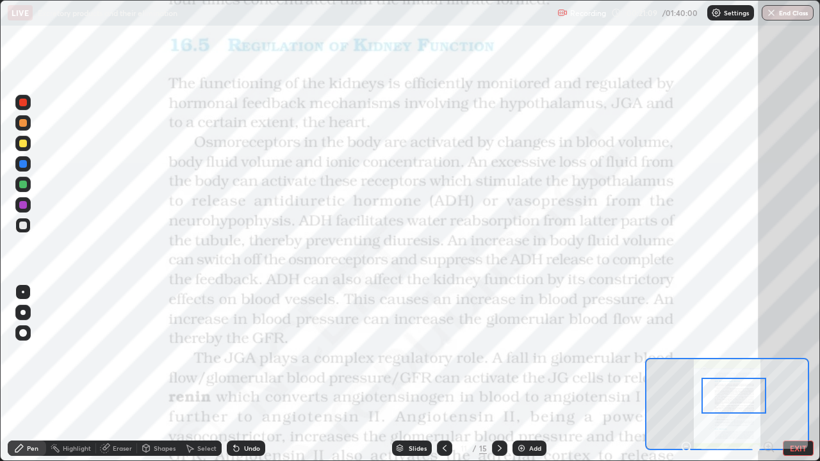
click at [25, 103] on div at bounding box center [23, 103] width 8 height 8
click at [24, 104] on div at bounding box center [23, 103] width 8 height 8
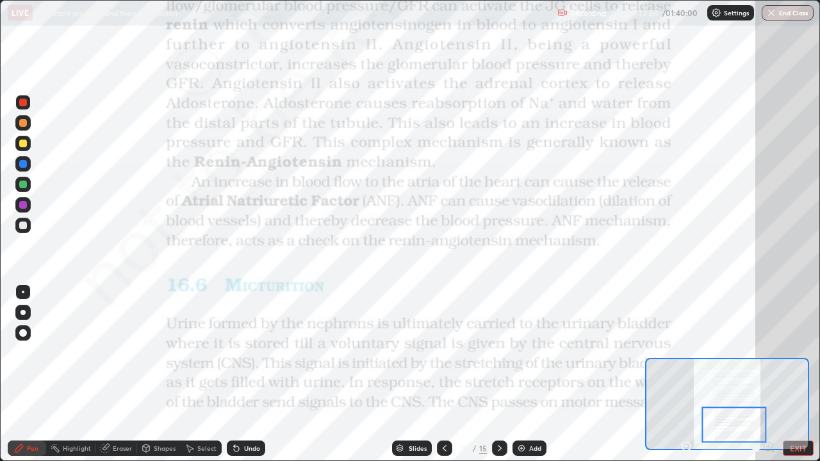
click at [527, 374] on div "Add" at bounding box center [530, 448] width 34 height 15
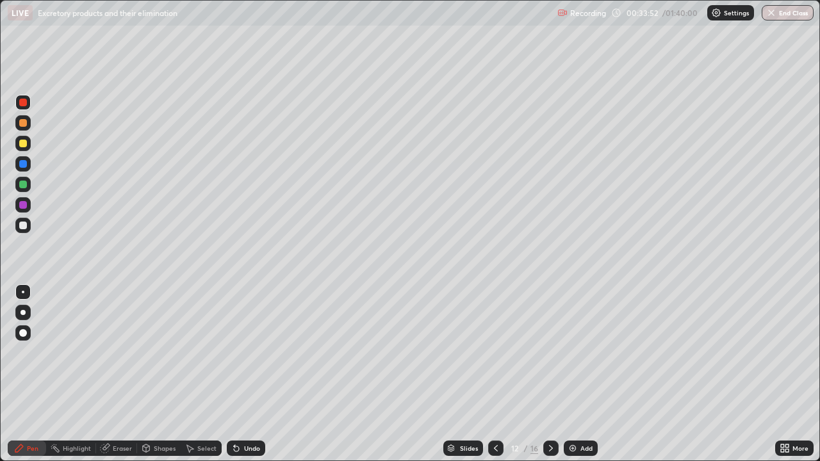
click at [22, 123] on div at bounding box center [23, 123] width 8 height 8
click at [22, 223] on div at bounding box center [23, 226] width 8 height 8
click at [251, 374] on div "Undo" at bounding box center [252, 448] width 16 height 6
click at [254, 374] on div "Undo" at bounding box center [252, 448] width 16 height 6
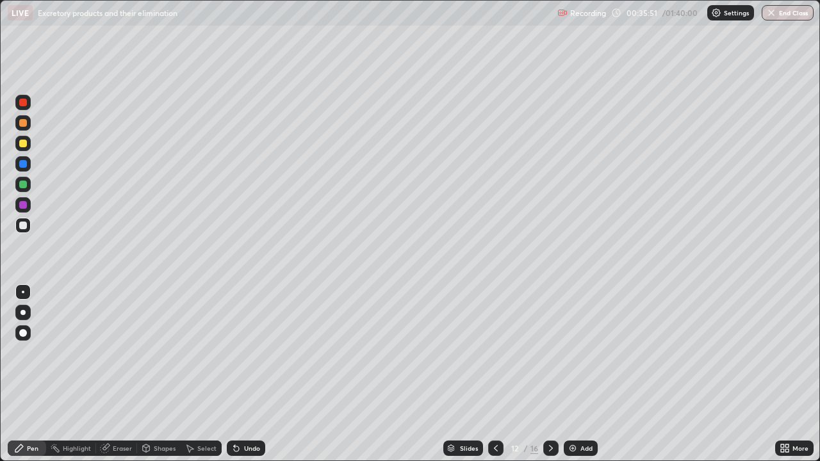
click at [255, 374] on div "Undo" at bounding box center [252, 448] width 16 height 6
click at [21, 183] on div at bounding box center [23, 185] width 8 height 8
click at [25, 226] on div at bounding box center [23, 226] width 8 height 8
click at [248, 374] on div "Undo" at bounding box center [252, 448] width 16 height 6
click at [252, 374] on div "Undo" at bounding box center [252, 448] width 16 height 6
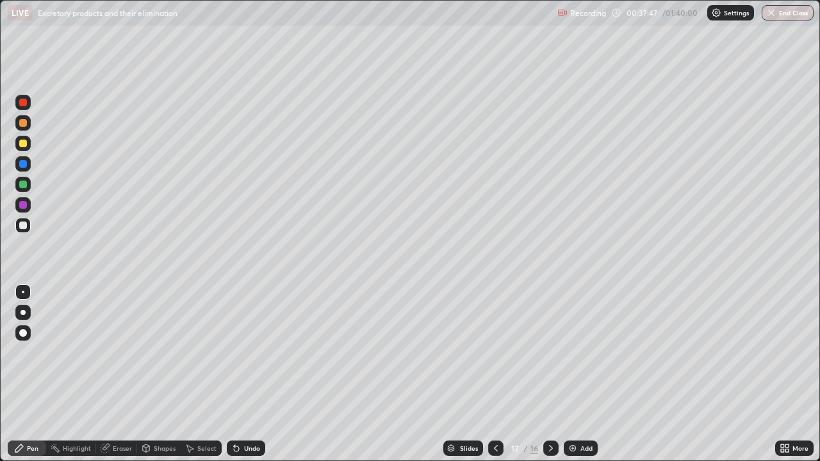
click at [238, 374] on icon at bounding box center [236, 448] width 10 height 10
click at [572, 374] on img at bounding box center [573, 448] width 10 height 10
click at [22, 124] on div at bounding box center [23, 123] width 8 height 8
click at [24, 224] on div at bounding box center [23, 226] width 8 height 8
click at [238, 374] on icon at bounding box center [236, 448] width 10 height 10
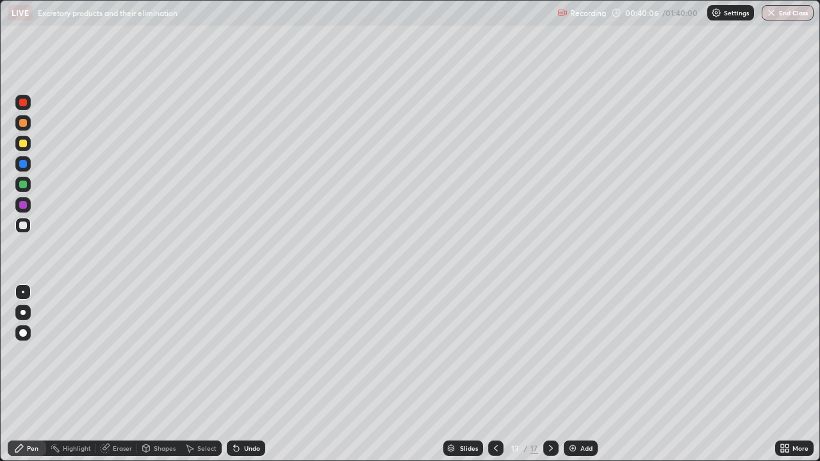
click at [249, 374] on div "Undo" at bounding box center [246, 448] width 38 height 15
click at [243, 374] on div "Undo" at bounding box center [246, 448] width 38 height 15
click at [495, 374] on icon at bounding box center [496, 448] width 10 height 10
click at [549, 374] on icon at bounding box center [551, 448] width 10 height 10
click at [456, 374] on div "Slides" at bounding box center [463, 448] width 40 height 15
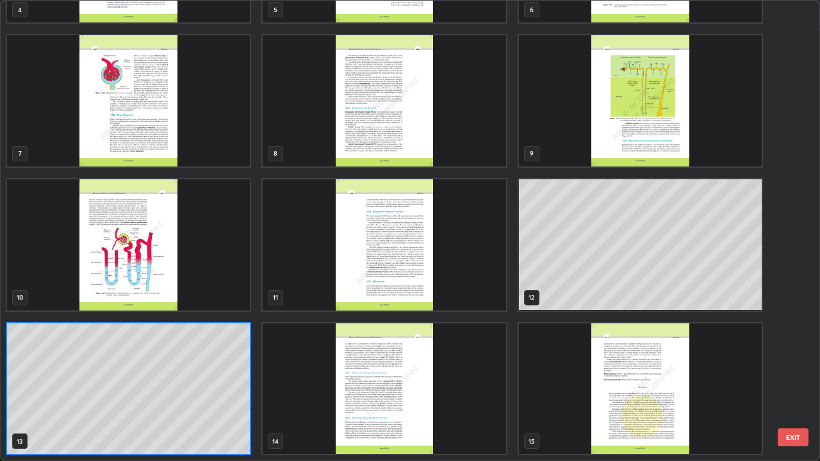
scroll to position [297, 0]
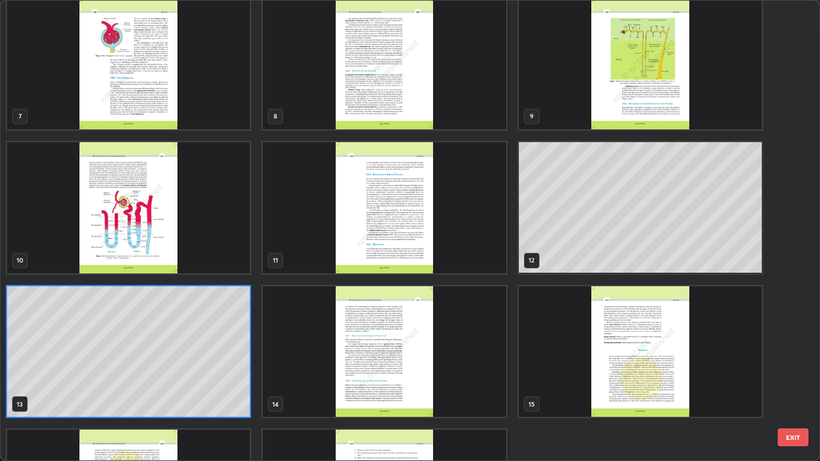
click at [360, 352] on img "grid" at bounding box center [384, 351] width 243 height 131
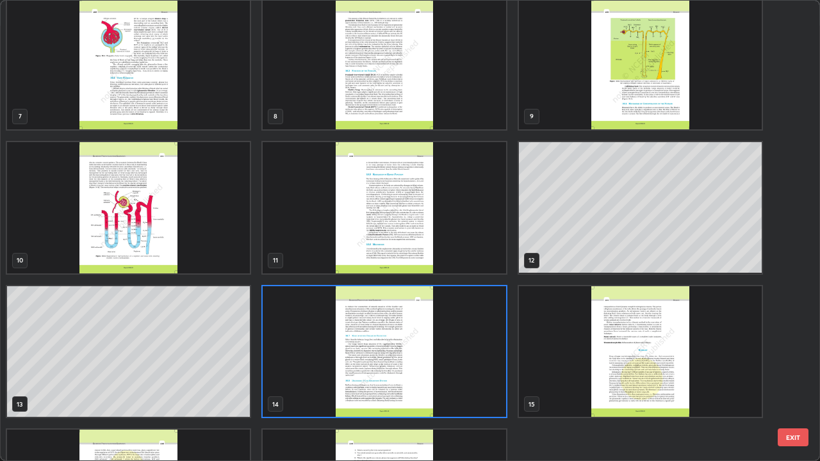
click at [359, 354] on img "grid" at bounding box center [384, 351] width 243 height 131
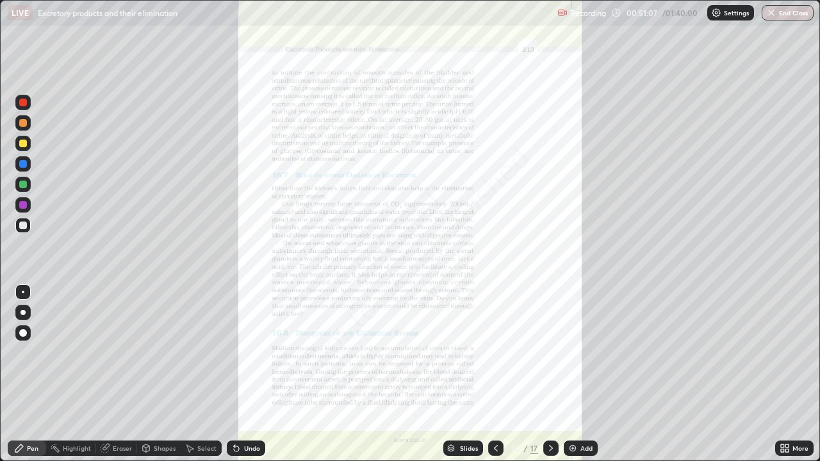
click at [787, 374] on icon at bounding box center [787, 446] width 3 height 3
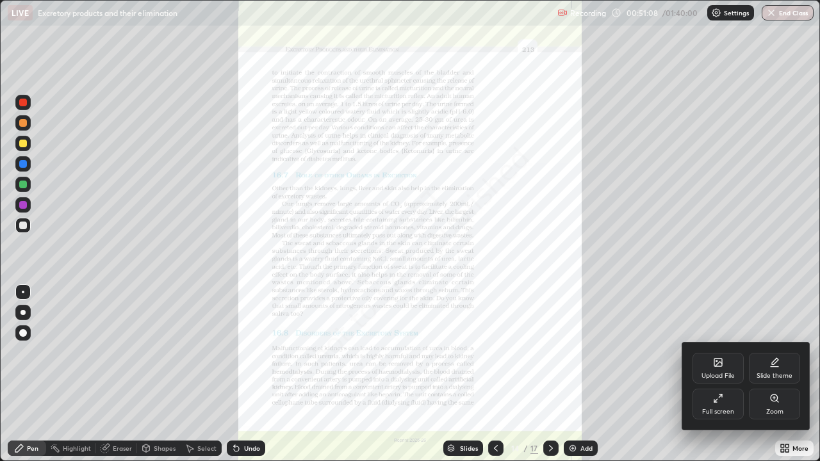
click at [772, 374] on icon at bounding box center [775, 398] width 10 height 10
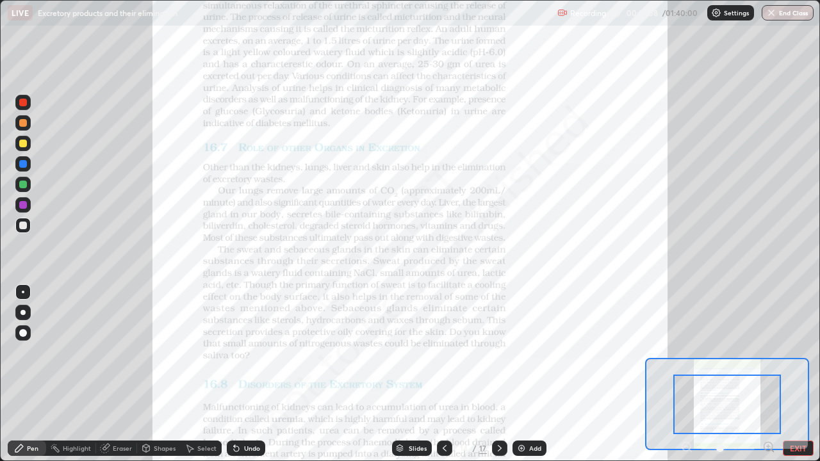
click at [768, 374] on icon at bounding box center [768, 447] width 3 height 0
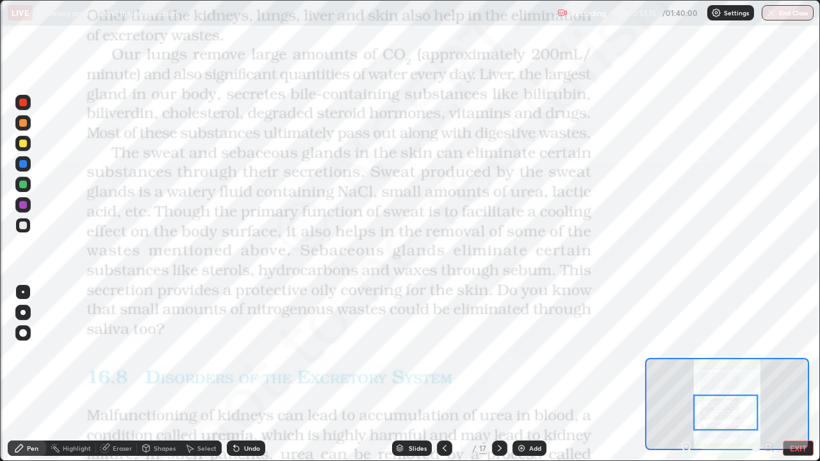
click at [28, 104] on div at bounding box center [22, 102] width 15 height 15
click at [525, 374] on img at bounding box center [522, 448] width 10 height 10
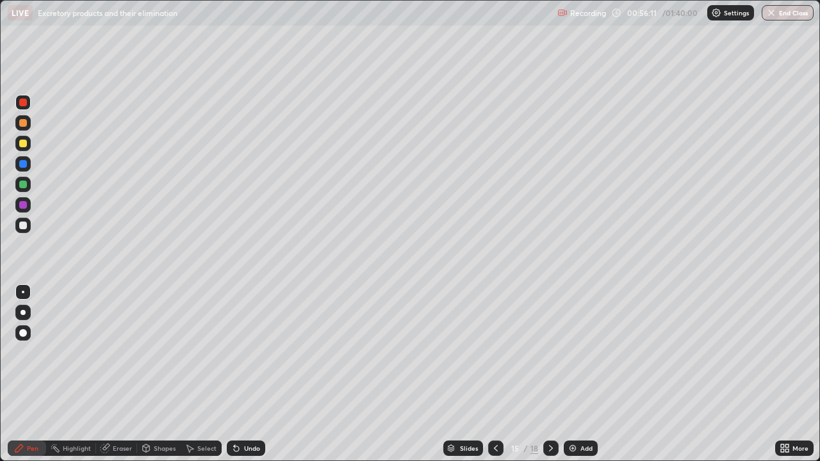
click at [495, 374] on icon at bounding box center [496, 448] width 4 height 6
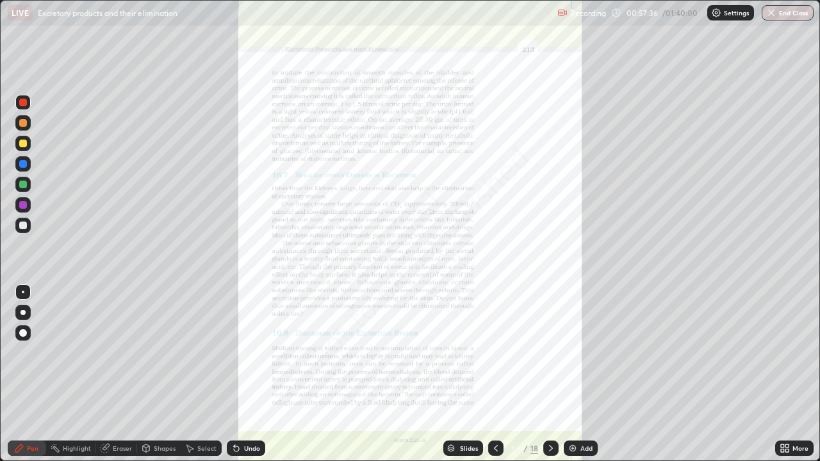
click at [547, 374] on icon at bounding box center [551, 448] width 10 height 10
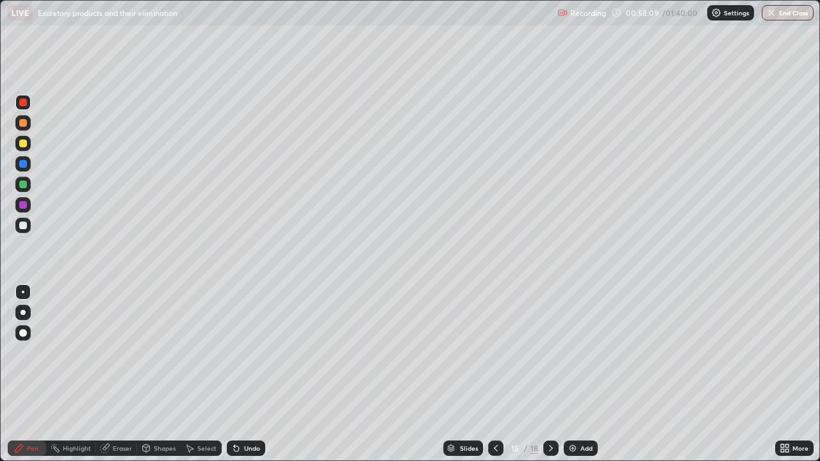
click at [23, 124] on div at bounding box center [23, 123] width 8 height 8
click at [28, 185] on div at bounding box center [22, 184] width 15 height 15
click at [24, 226] on div at bounding box center [23, 226] width 8 height 8
click at [24, 186] on div at bounding box center [23, 185] width 8 height 8
click at [22, 224] on div at bounding box center [23, 226] width 8 height 8
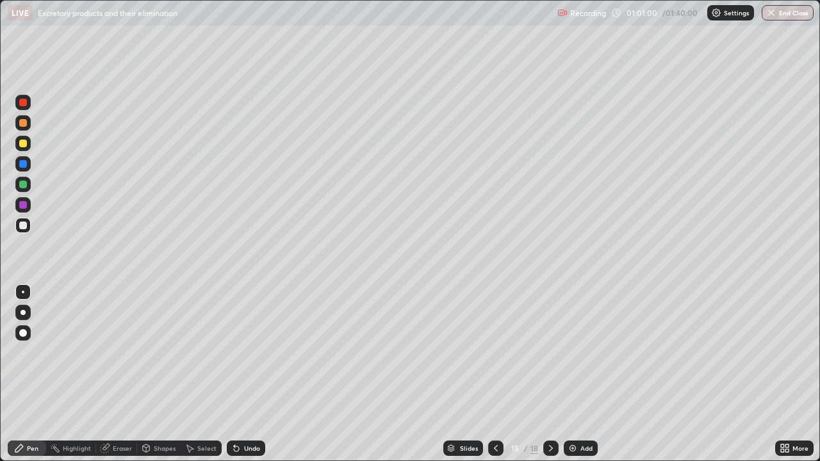
click at [22, 182] on div at bounding box center [23, 185] width 8 height 8
click at [254, 374] on div "Undo" at bounding box center [246, 448] width 38 height 15
click at [25, 230] on div at bounding box center [22, 225] width 15 height 15
click at [23, 186] on div at bounding box center [23, 185] width 8 height 8
click at [25, 225] on div at bounding box center [23, 226] width 8 height 8
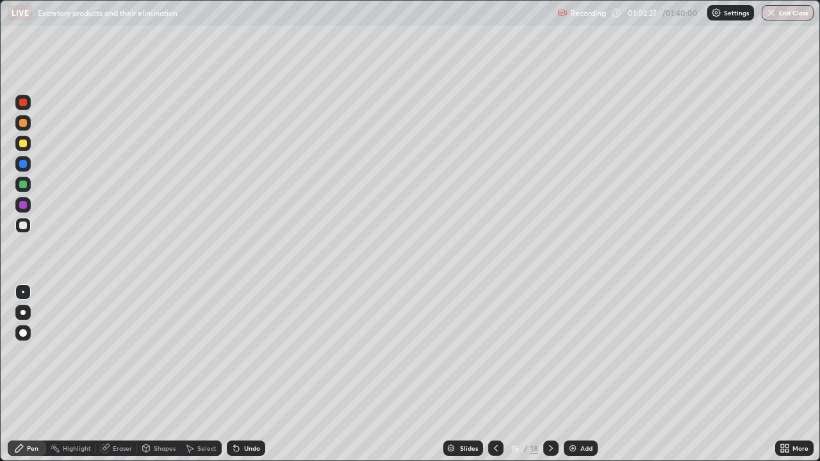
click at [24, 186] on div at bounding box center [23, 185] width 8 height 8
click at [25, 223] on div at bounding box center [23, 226] width 8 height 8
click at [249, 374] on div "Undo" at bounding box center [246, 448] width 38 height 15
click at [252, 374] on div "Undo" at bounding box center [246, 448] width 38 height 15
click at [23, 185] on div at bounding box center [23, 185] width 8 height 8
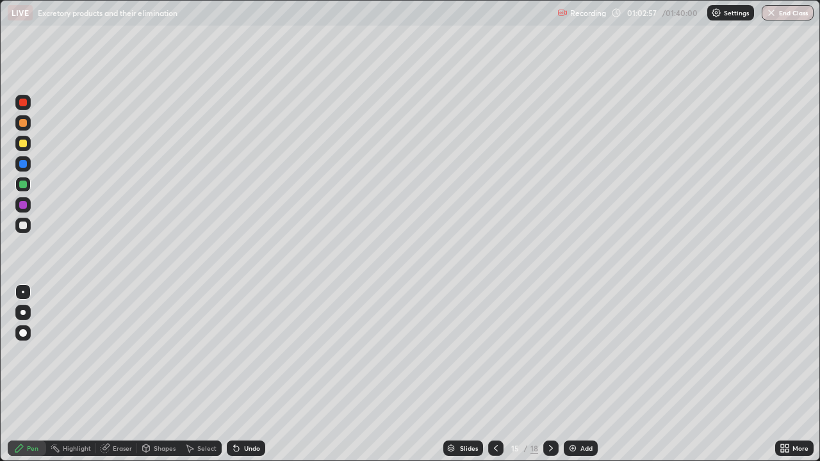
click at [247, 374] on div "Undo" at bounding box center [246, 448] width 38 height 15
click at [246, 374] on div "Undo" at bounding box center [246, 448] width 38 height 15
click at [29, 229] on div at bounding box center [22, 225] width 15 height 15
click at [22, 188] on div at bounding box center [23, 185] width 8 height 8
click at [26, 225] on div at bounding box center [23, 226] width 8 height 8
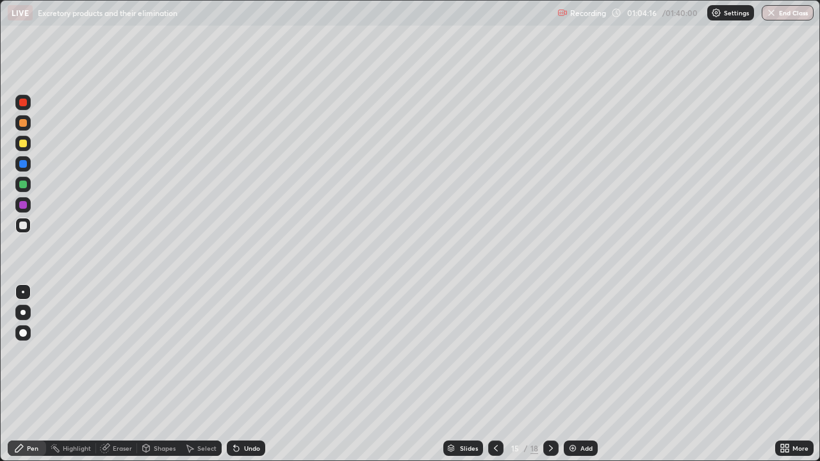
click at [23, 185] on div at bounding box center [23, 185] width 8 height 8
click at [24, 226] on div at bounding box center [23, 226] width 8 height 8
click at [585, 374] on div "Add" at bounding box center [581, 448] width 34 height 15
click at [22, 185] on div at bounding box center [23, 185] width 8 height 8
click at [22, 220] on div at bounding box center [22, 225] width 15 height 15
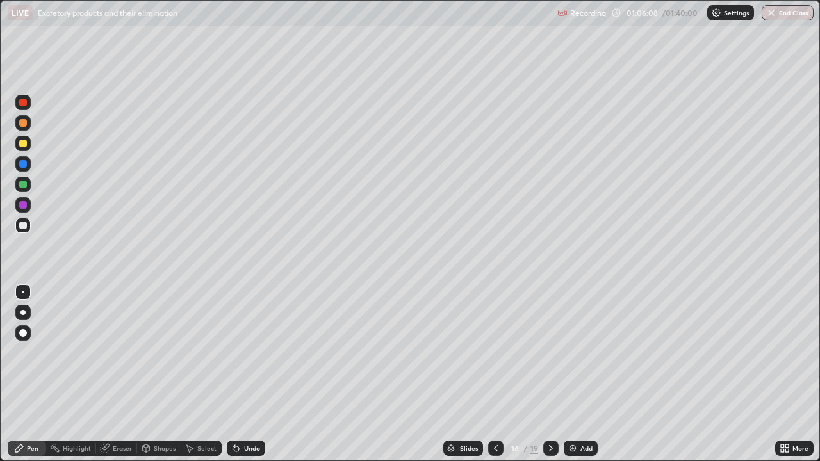
click at [238, 374] on div "Undo" at bounding box center [246, 448] width 38 height 15
click at [245, 374] on div "Undo" at bounding box center [252, 448] width 16 height 6
click at [251, 374] on div "Undo" at bounding box center [252, 448] width 16 height 6
click at [244, 374] on div "Undo" at bounding box center [252, 448] width 16 height 6
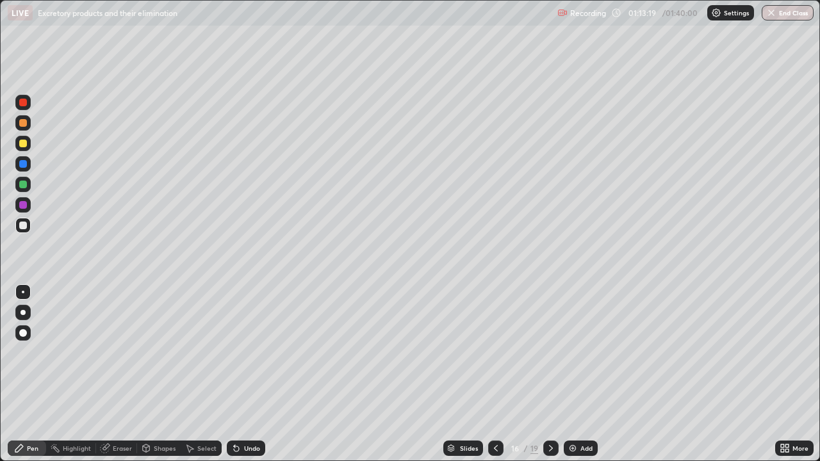
click at [244, 374] on div "Undo" at bounding box center [252, 448] width 16 height 6
click at [495, 374] on icon at bounding box center [496, 448] width 10 height 10
click at [21, 187] on div at bounding box center [23, 185] width 8 height 8
click at [28, 220] on div at bounding box center [22, 225] width 15 height 15
click at [23, 186] on div at bounding box center [23, 185] width 8 height 8
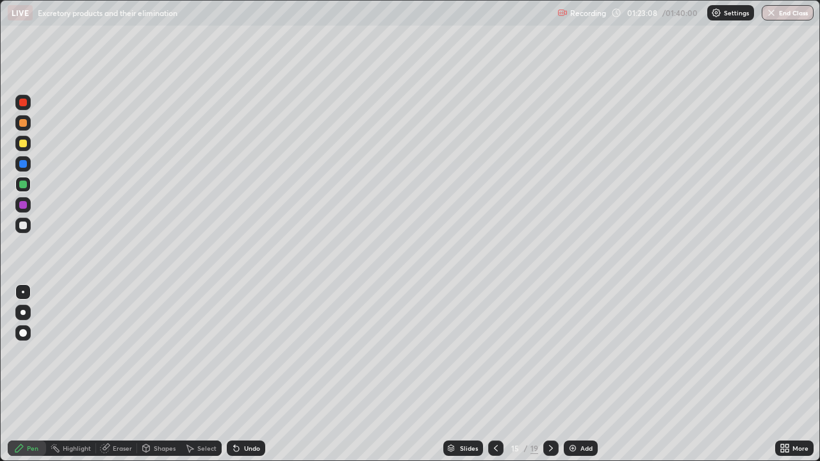
click at [248, 374] on div "Undo" at bounding box center [246, 448] width 38 height 15
click at [24, 227] on div at bounding box center [23, 226] width 8 height 8
click at [24, 183] on div at bounding box center [23, 185] width 8 height 8
click at [28, 226] on div at bounding box center [22, 225] width 15 height 15
click at [26, 188] on div at bounding box center [22, 184] width 15 height 15
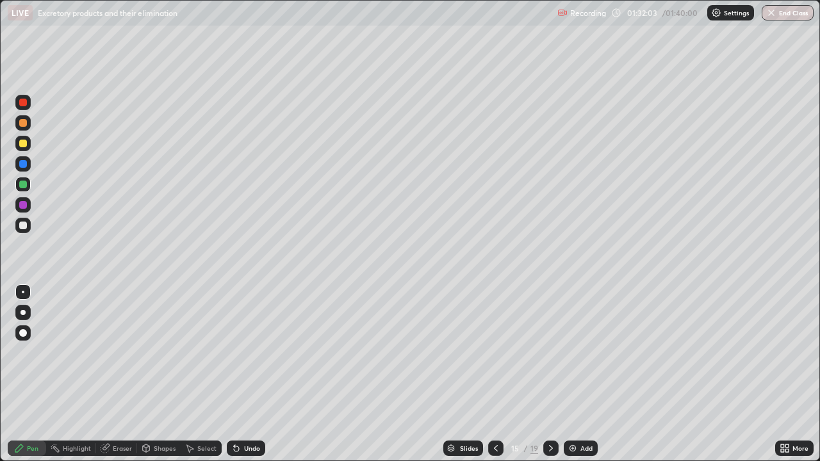
click at [550, 374] on icon at bounding box center [551, 448] width 10 height 10
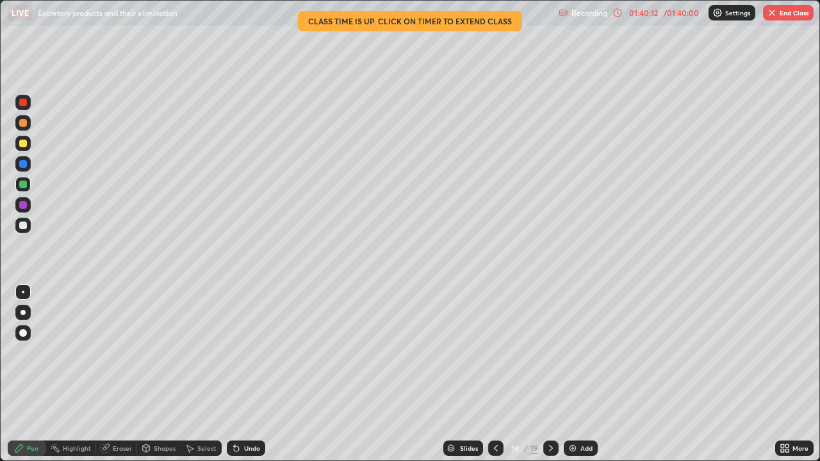
click at [779, 15] on button "End Class" at bounding box center [788, 12] width 51 height 15
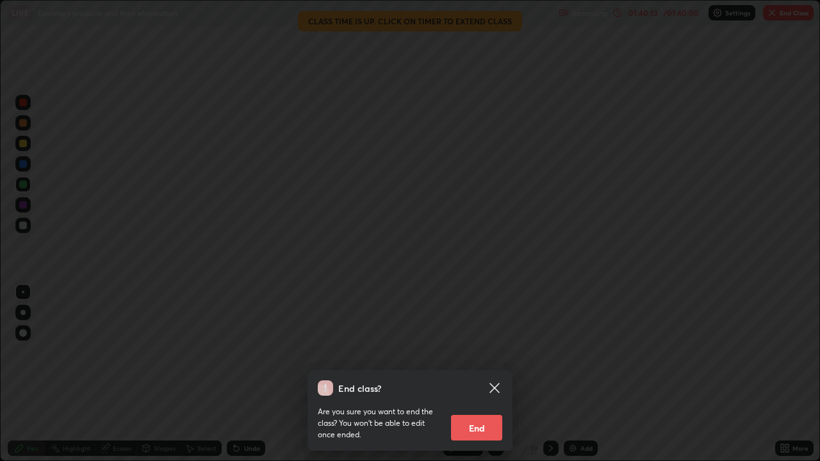
click at [484, 374] on button "End" at bounding box center [476, 428] width 51 height 26
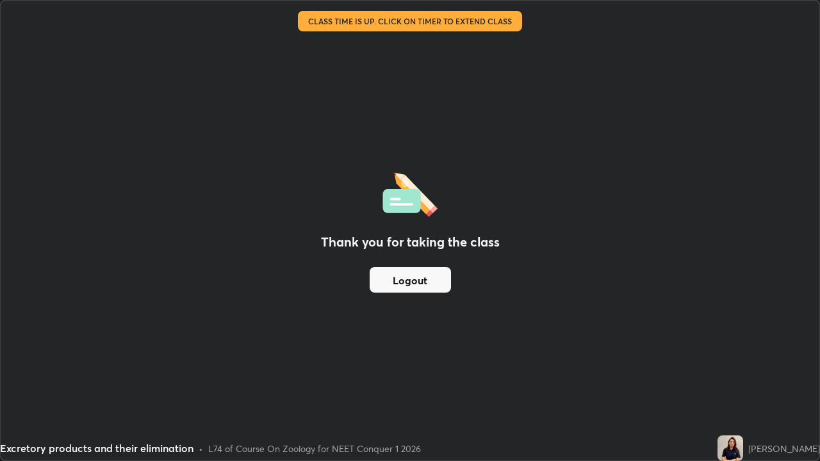
click at [431, 283] on button "Logout" at bounding box center [410, 280] width 81 height 26
